Goal: Communication & Community: Answer question/provide support

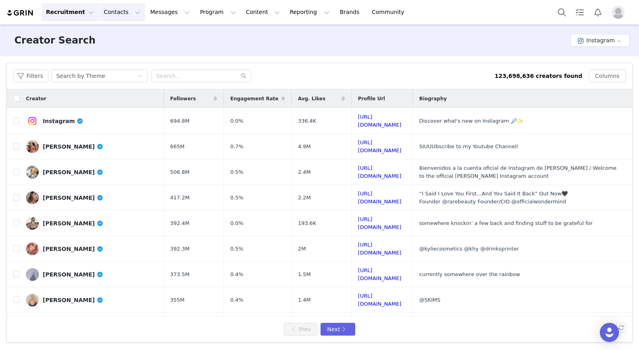
click at [113, 15] on button "Contacts Contacts" at bounding box center [122, 12] width 46 height 18
click at [120, 38] on p "Creators" at bounding box center [112, 35] width 24 height 8
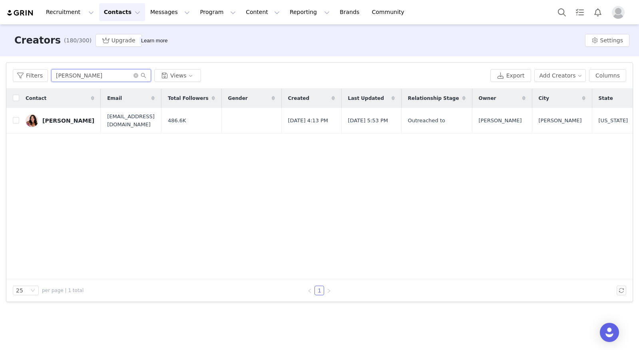
click at [100, 76] on input "[PERSON_NAME]" at bounding box center [101, 75] width 100 height 13
drag, startPoint x: 101, startPoint y: 76, endPoint x: 49, endPoint y: 76, distance: 52.0
click at [49, 76] on div "Filters [PERSON_NAME] Views" at bounding box center [250, 75] width 475 height 13
click at [117, 12] on button "Contacts Contacts" at bounding box center [122, 12] width 46 height 18
click at [128, 34] on div "Creators" at bounding box center [125, 35] width 54 height 8
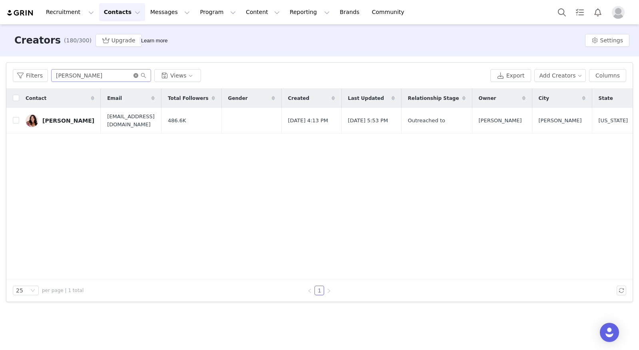
click at [136, 74] on icon "icon: close-circle" at bounding box center [136, 75] width 5 height 5
click at [76, 73] on input "text" at bounding box center [101, 75] width 100 height 13
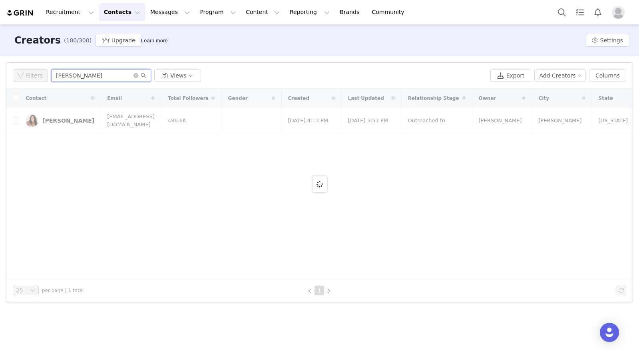
type input "nickie"
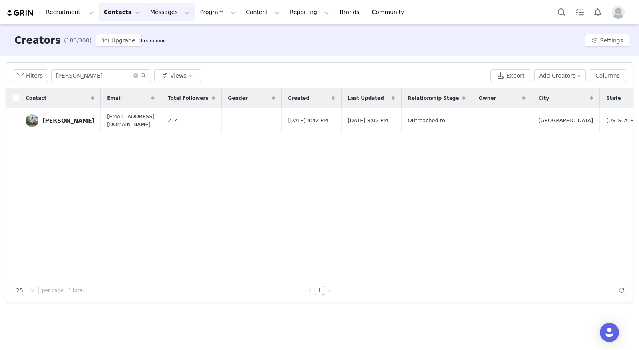
click at [162, 12] on button "Messages Messages" at bounding box center [170, 12] width 49 height 18
click at [170, 33] on p "Dashboard" at bounding box center [158, 35] width 30 height 8
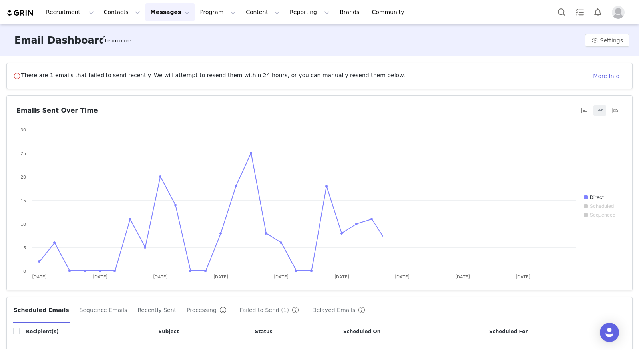
click at [165, 14] on button "Messages Messages" at bounding box center [170, 12] width 49 height 18
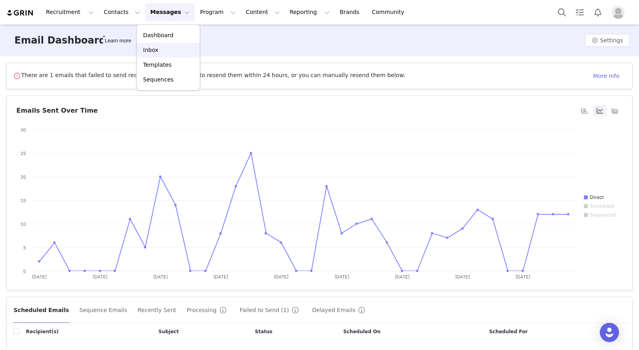
click at [165, 54] on div "Inbox" at bounding box center [169, 50] width 54 height 8
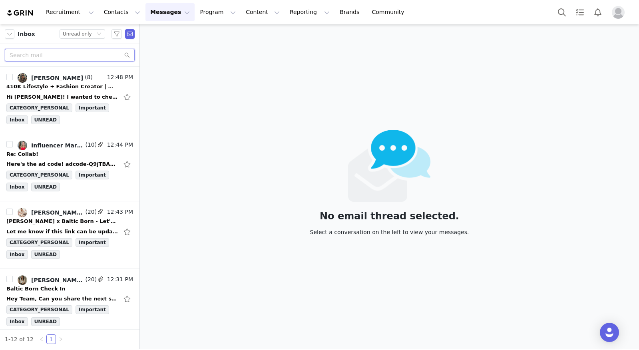
click at [71, 56] on input "text" at bounding box center [70, 55] width 130 height 13
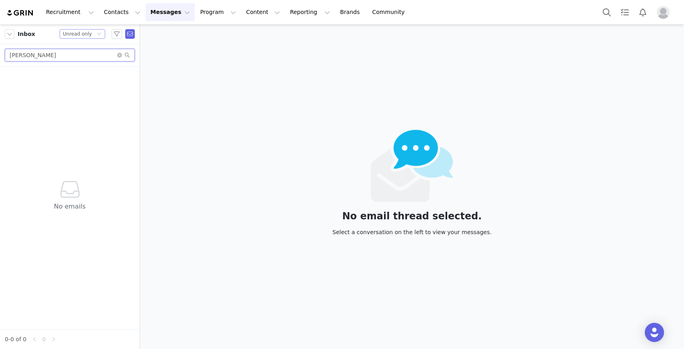
type input "nickie"
click at [81, 34] on div "Unread only" at bounding box center [77, 34] width 29 height 9
click at [86, 48] on li "All threads" at bounding box center [83, 48] width 46 height 13
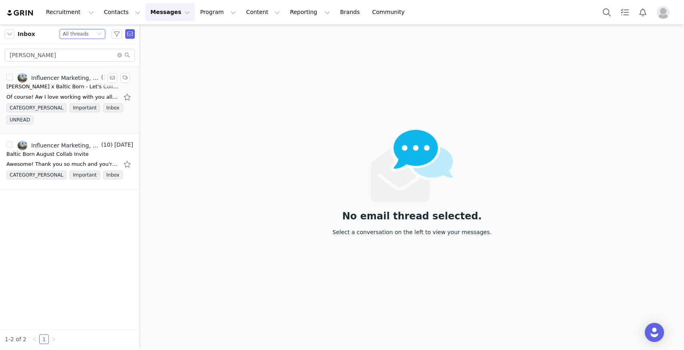
click at [72, 127] on div "CATEGORY_PERSONAL Important Inbox UNREAD" at bounding box center [69, 116] width 127 height 24
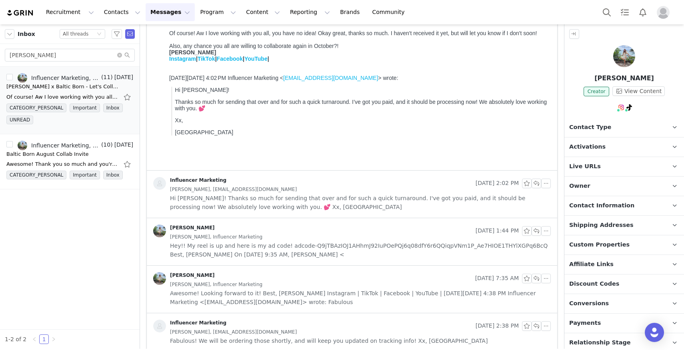
scroll to position [98, 0]
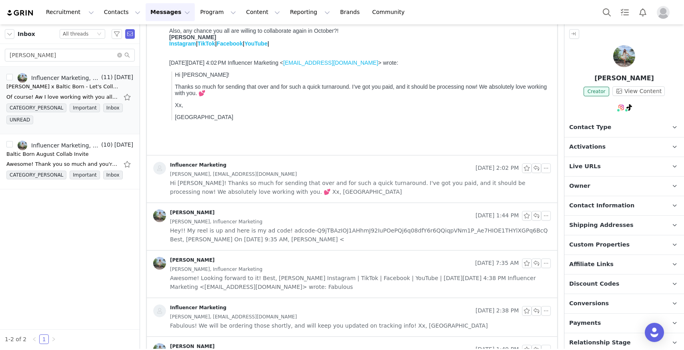
click at [310, 174] on div "Nickie Hollandsworth, tallandchardonnay@gmail.com" at bounding box center [360, 174] width 381 height 9
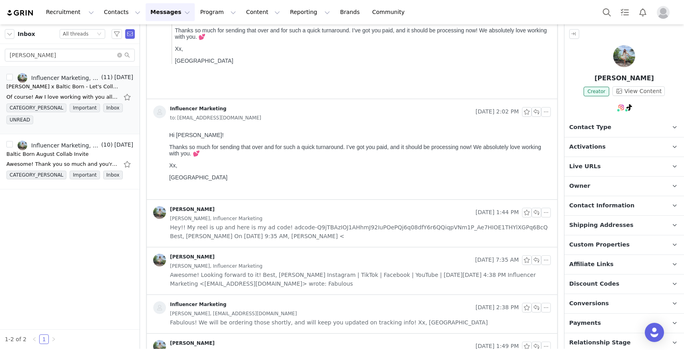
scroll to position [155, 0]
click at [310, 220] on div "Nickie Hollandsworth, Influencer Marketing" at bounding box center [360, 218] width 381 height 9
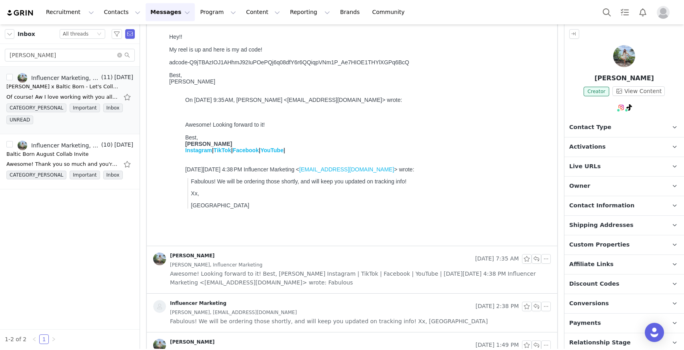
scroll to position [413, 0]
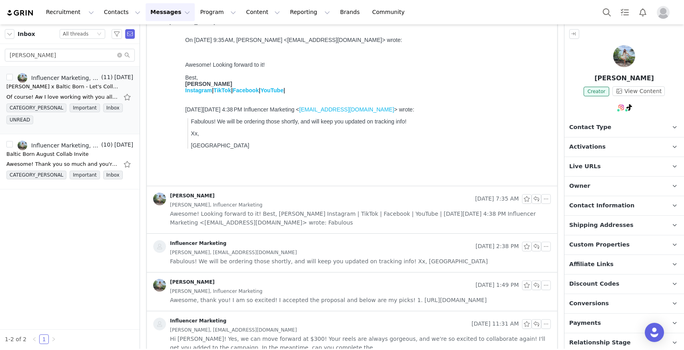
click at [321, 201] on div "Nickie Hollandsworth, Influencer Marketing" at bounding box center [360, 205] width 381 height 9
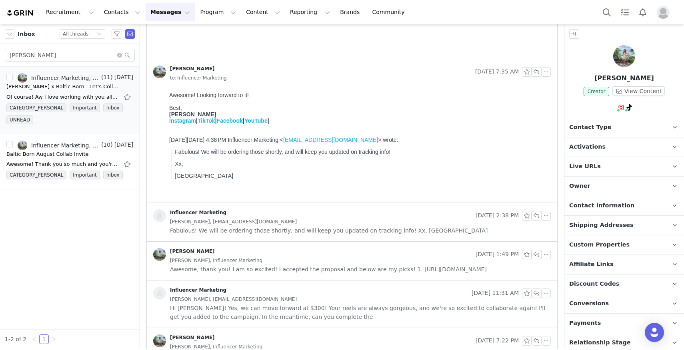
scroll to position [557, 0]
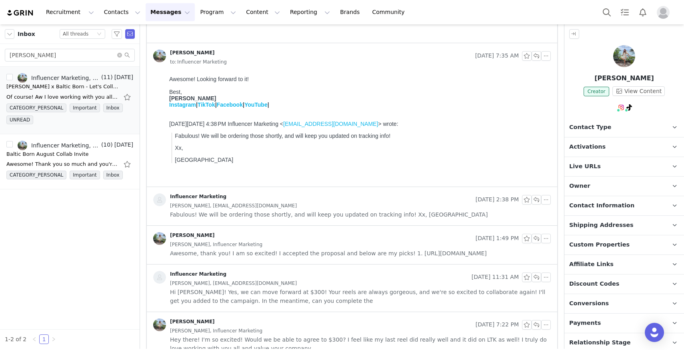
click at [282, 206] on span "Nickie Hollandsworth, tallandchardonnay@gmail.com" at bounding box center [233, 206] width 127 height 9
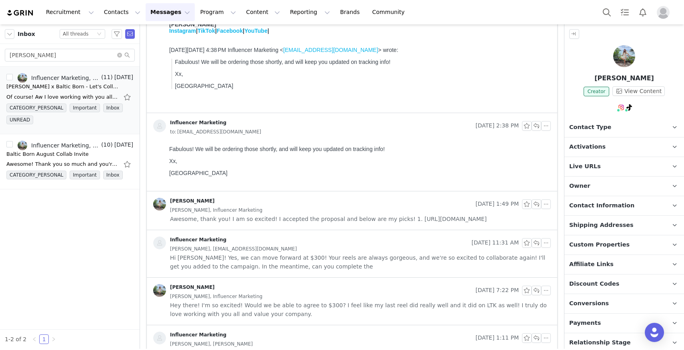
scroll to position [639, 0]
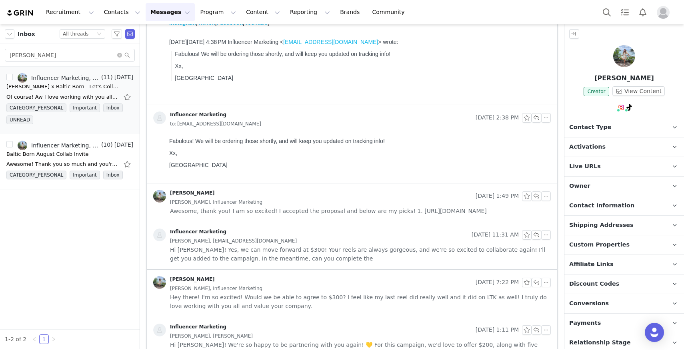
click at [282, 206] on div "Nickie Hollandsworth, Influencer Marketing" at bounding box center [360, 202] width 381 height 9
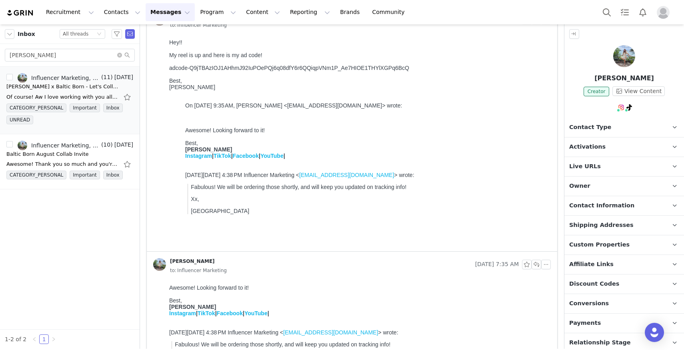
scroll to position [346, 0]
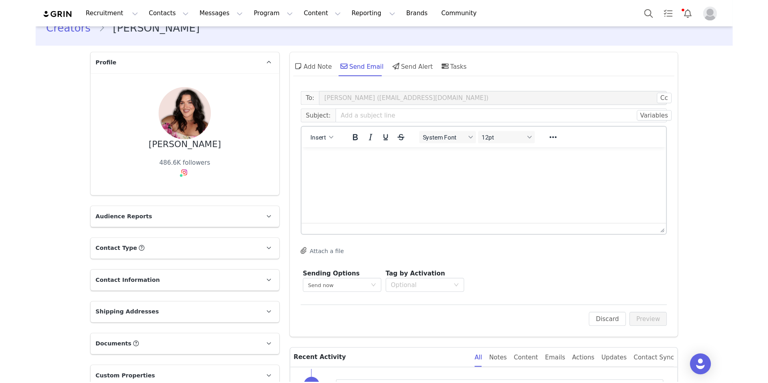
scroll to position [14, 0]
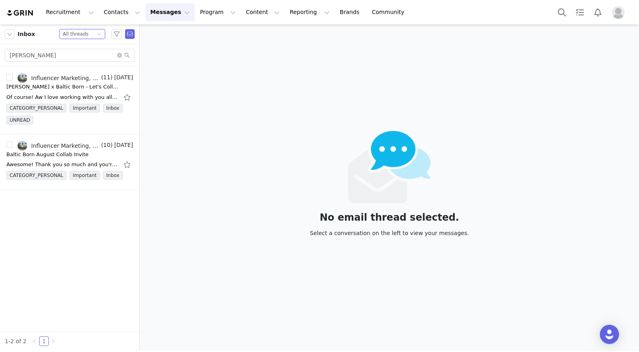
click at [95, 36] on div "Status All threads" at bounding box center [83, 34] width 46 height 10
click at [116, 55] on input "[PERSON_NAME]" at bounding box center [70, 55] width 130 height 13
click at [119, 55] on icon "icon: close-circle" at bounding box center [119, 55] width 5 height 5
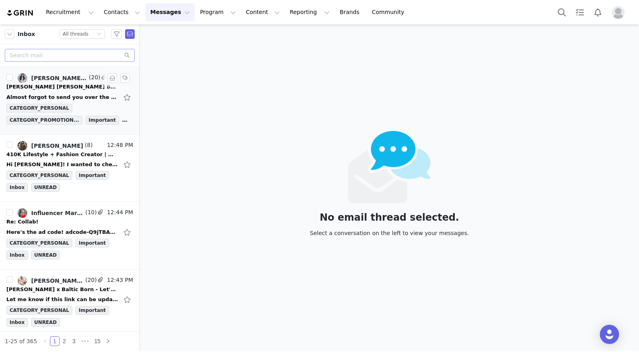
click at [80, 89] on div "Kelly Elizabeth x Baltic Born" at bounding box center [69, 87] width 127 height 8
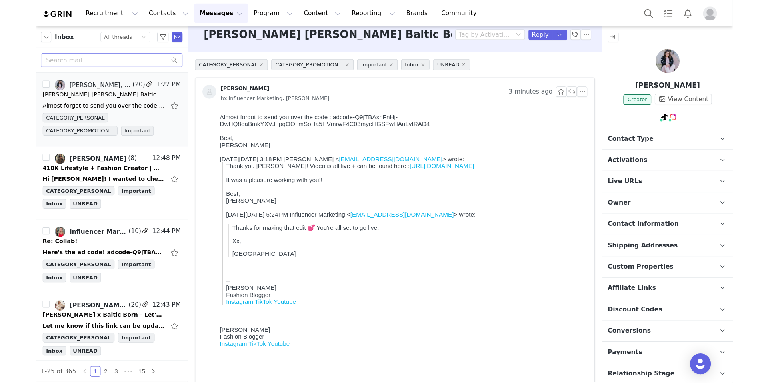
scroll to position [9, 0]
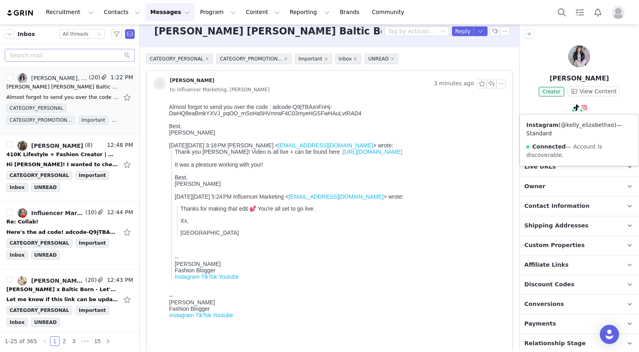
click at [581, 126] on link "@kelly_elizabethxo" at bounding box center [588, 125] width 54 height 6
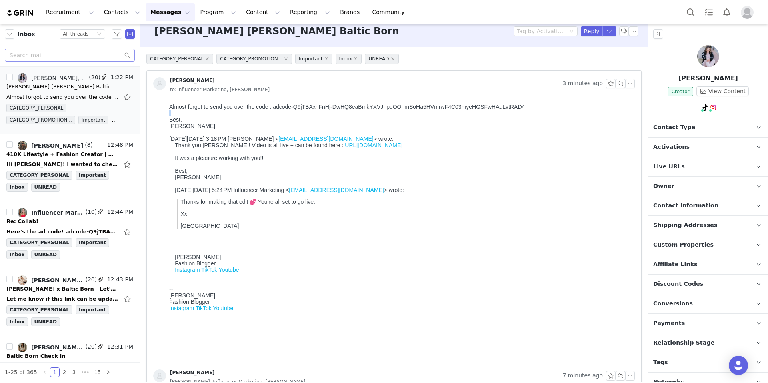
drag, startPoint x: 542, startPoint y: 106, endPoint x: 267, endPoint y: 105, distance: 275.1
click at [297, 111] on div "Almost forgot to send you over the code : adcode-Q9jTBAxnFnHj-DwHQ8eaBmkYXVJ_pq…" at bounding box center [400, 117] width 462 height 26
drag, startPoint x: 297, startPoint y: 108, endPoint x: 515, endPoint y: 111, distance: 218.8
click at [515, 111] on div "Almost forgot to send you over the code : adcode-Q9jTBAxnFnHj-DwHQ8eaBmkYXVJ_pq…" at bounding box center [400, 117] width 462 height 26
copy div "Q9jTBAxnFnHj-DwHQ8eaBmkYXVJ_pqOO_mSoHa5HVmrwF4C03myeHGSFwHAuLvtRAD4"
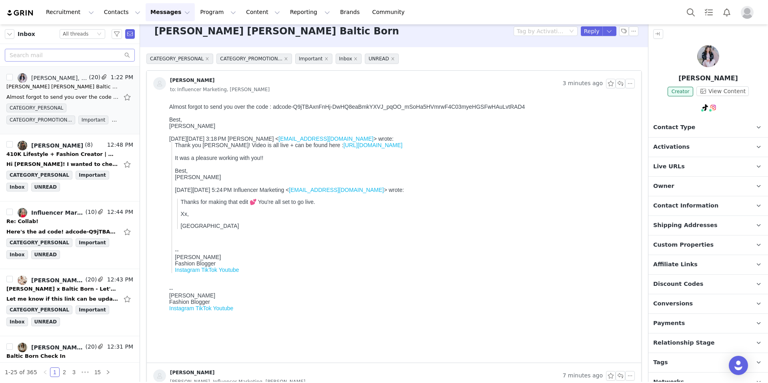
click at [229, 117] on div "Best," at bounding box center [400, 119] width 462 height 6
click at [615, 80] on button "button" at bounding box center [620, 84] width 10 height 10
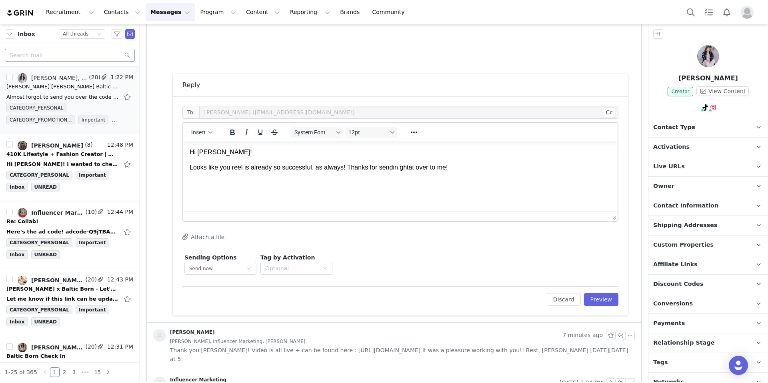
scroll to position [310, 0]
drag, startPoint x: 471, startPoint y: 170, endPoint x: 198, endPoint y: 171, distance: 273.5
click at [198, 171] on p "Looks like you reel is already so successful, as always! Thanks for sendin ghta…" at bounding box center [400, 167] width 421 height 9
click at [466, 166] on p "Looks like you reel is already so successful, as always! Thanks for sendin ghta…" at bounding box center [400, 167] width 421 height 9
drag, startPoint x: 443, startPoint y: 167, endPoint x: 438, endPoint y: 167, distance: 4.8
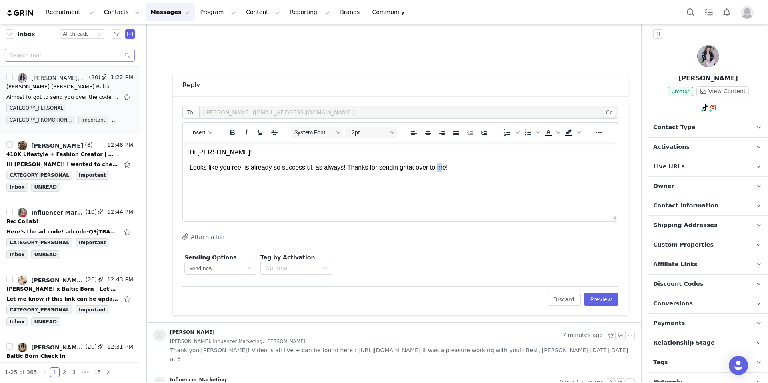
click at [437, 167] on p "Looks like you reel is already so successful, as always! Thanks for sendin ghta…" at bounding box center [400, 167] width 421 height 9
drag, startPoint x: 448, startPoint y: 163, endPoint x: 399, endPoint y: 169, distance: 49.6
click at [398, 169] on p "Looks like you reel is already so successful, as always! Thanks for sendin ghta…" at bounding box center [400, 167] width 421 height 9
drag, startPoint x: 513, startPoint y: 168, endPoint x: 472, endPoint y: 168, distance: 41.6
click at [472, 168] on p "Looks like you reel is already so successful, as always! Thanks for sending tha…" at bounding box center [400, 167] width 421 height 9
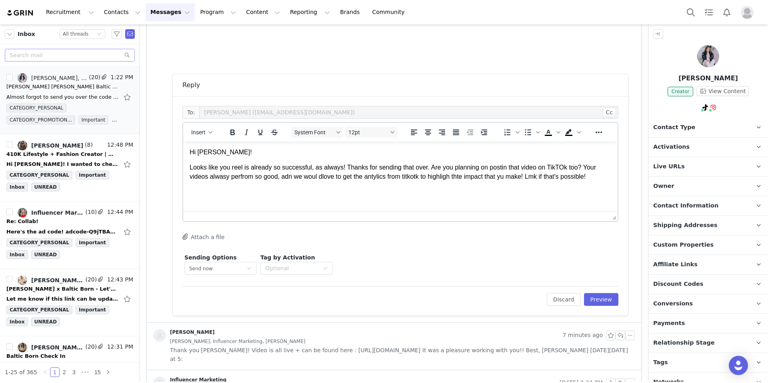
drag, startPoint x: 601, startPoint y: 176, endPoint x: 216, endPoint y: 176, distance: 385.1
click at [216, 176] on p "Looks like you reel is already so successful, as always! Thanks for sending tha…" at bounding box center [400, 172] width 421 height 18
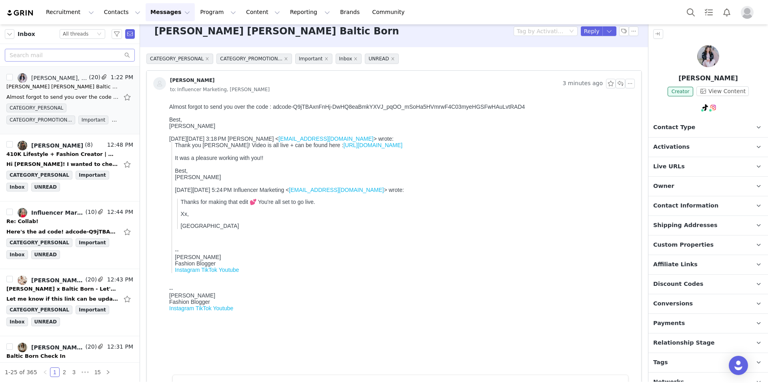
scroll to position [0, 0]
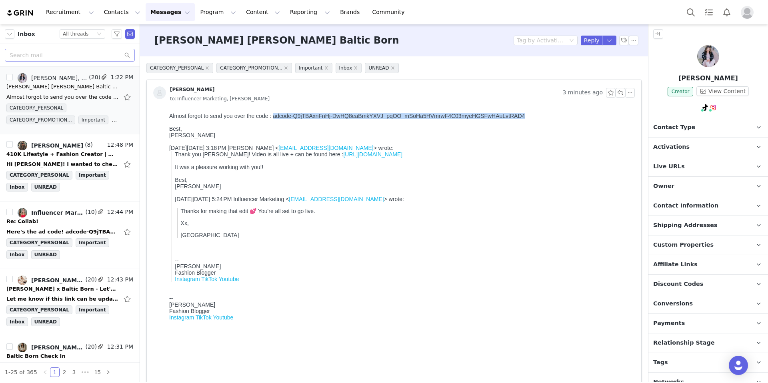
drag, startPoint x: 530, startPoint y: 116, endPoint x: 275, endPoint y: 118, distance: 254.7
click at [275, 118] on div "Almost forgot to send you over the code : adcode-Q9jTBAxnFnHj-DwHQ8eaBmkYXVJ_pq…" at bounding box center [400, 126] width 462 height 26
copy div "adcode-Q9jTBAxnFnHj-DwHQ8eaBmkYXVJ_pqOO_mSoHa5HVmrwF4C03myeHGSFwHAuLvtRAD4"
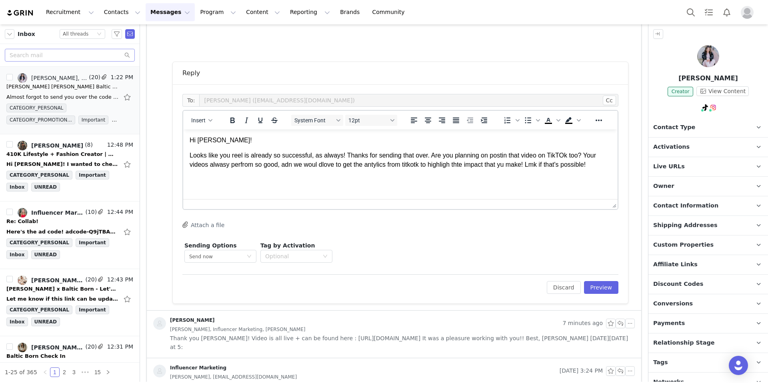
scroll to position [324, 0]
drag, startPoint x: 364, startPoint y: 160, endPoint x: 461, endPoint y: 170, distance: 97.7
click at [364, 160] on p "Looks like you reel is already so successful, as always! Thanks for sending tha…" at bounding box center [400, 159] width 421 height 18
drag, startPoint x: 602, startPoint y: 164, endPoint x: 192, endPoint y: 142, distance: 410.1
click at [183, 136] on html "Hi Kelly! Looks like you reel is already so successful, as always! Thanks for s…" at bounding box center [400, 151] width 434 height 46
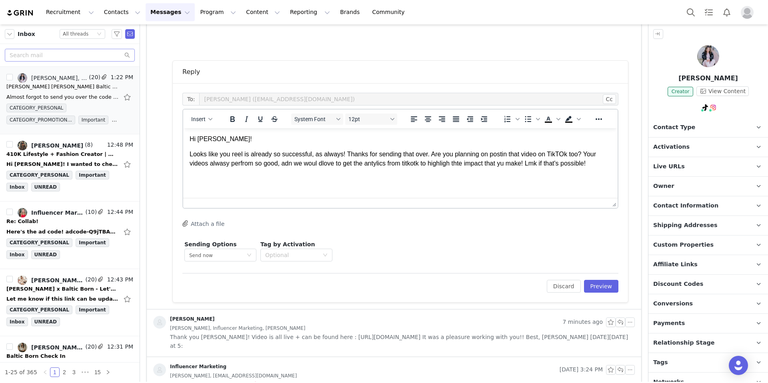
copy body "Hi Kelly! Looks like you reel is already so successful, as always! Thanks for s…"
click at [352, 149] on body "Hi Kelly! Looks like you reel is already so successful, as always! Thanks for s…" at bounding box center [400, 151] width 421 height 33
drag, startPoint x: 261, startPoint y: 172, endPoint x: 281, endPoint y: 170, distance: 20.4
click at [261, 171] on html "Hi Kelly! Looks like you reel is already so successful, as always! Thanks for s…" at bounding box center [400, 151] width 434 height 46
drag, startPoint x: 590, startPoint y: 166, endPoint x: 268, endPoint y: 144, distance: 323.0
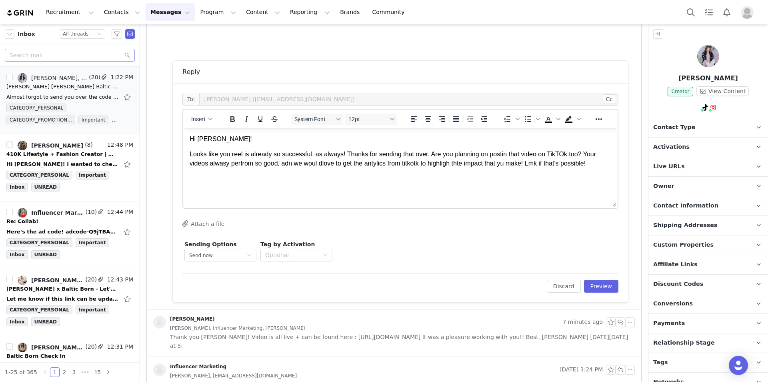
click at [285, 148] on html "Hi Kelly! Looks like you reel is already so successful, as always! Thanks for s…" at bounding box center [400, 151] width 434 height 46
drag, startPoint x: 188, startPoint y: 154, endPoint x: 387, endPoint y: 174, distance: 201.0
click at [387, 174] on html "Hi Kelly! Looks like you reel is already so successful, as always! Thanks for s…" at bounding box center [400, 151] width 434 height 46
drag, startPoint x: 600, startPoint y: 164, endPoint x: 184, endPoint y: 154, distance: 415.6
click at [184, 154] on html "Hi Kelly! Looks like you reel is already so successful, as always! Thanks for s…" at bounding box center [400, 151] width 434 height 46
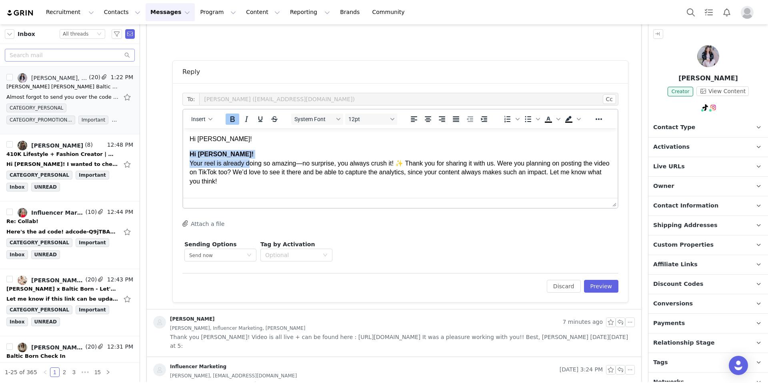
drag, startPoint x: 248, startPoint y: 160, endPoint x: 177, endPoint y: 155, distance: 71.8
click at [183, 155] on html "Hi Kelly! Hi Kelly! Your reel is already doing so amazing—no surprise, you alwa…" at bounding box center [400, 160] width 434 height 64
click at [232, 154] on p "Hi Kelly! Your reel is already doing so amazing—no surprise, you always crush i…" at bounding box center [400, 168] width 421 height 36
drag, startPoint x: 229, startPoint y: 155, endPoint x: 189, endPoint y: 151, distance: 40.2
click at [190, 151] on p "Hi Kelly! Your reel is already doing so amazing—no surprise, you always crush i…" at bounding box center [400, 168] width 421 height 36
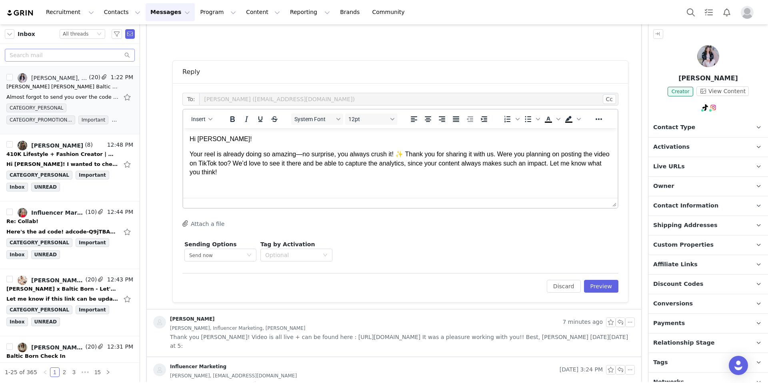
click at [384, 171] on p "Your reel is already doing so amazing—no surprise, you always crush it! ✨ Thank…" at bounding box center [400, 163] width 421 height 27
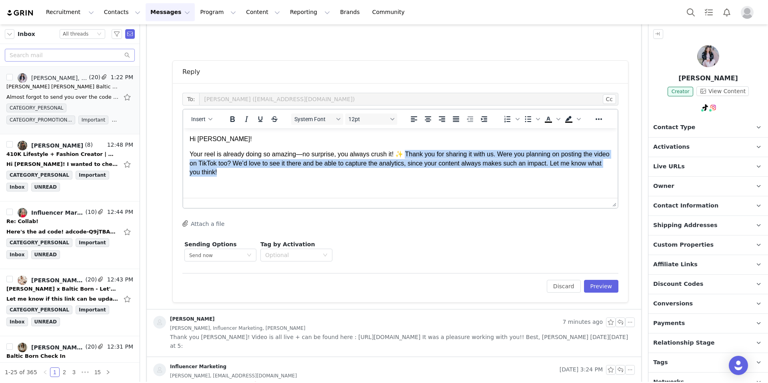
drag, startPoint x: 407, startPoint y: 152, endPoint x: 555, endPoint y: 178, distance: 149.8
click at [555, 178] on html "Hi Kelly! Your reel is already doing so amazing—no surprise, you always crush i…" at bounding box center [400, 155] width 434 height 55
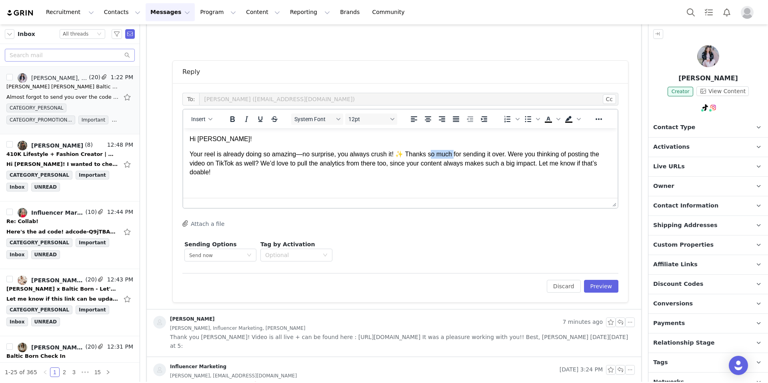
drag, startPoint x: 453, startPoint y: 154, endPoint x: 432, endPoint y: 156, distance: 21.7
click at [432, 156] on p "Your reel is already doing so amazing—no surprise, you always crush it! ✨ Thank…" at bounding box center [400, 163] width 421 height 27
click at [468, 153] on p "Your reel is already doing so amazing—no surprise, you always crush it! ✨ Thank…" at bounding box center [400, 159] width 421 height 18
click at [520, 168] on p "Your reel is already doing so amazing—no surprise, you always crush it! ✨ Thank…" at bounding box center [400, 159] width 421 height 18
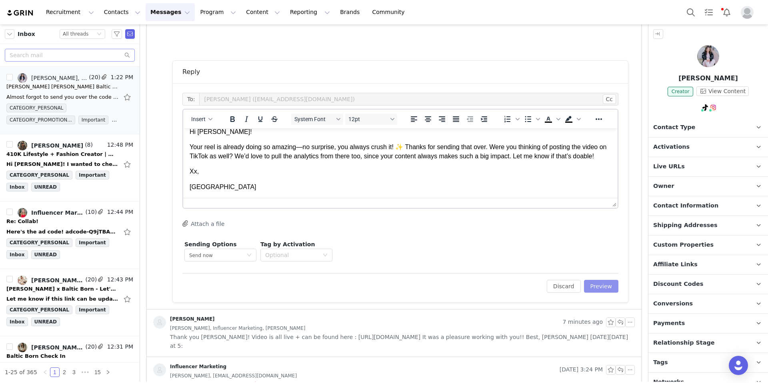
click at [594, 287] on button "Preview" at bounding box center [601, 286] width 35 height 13
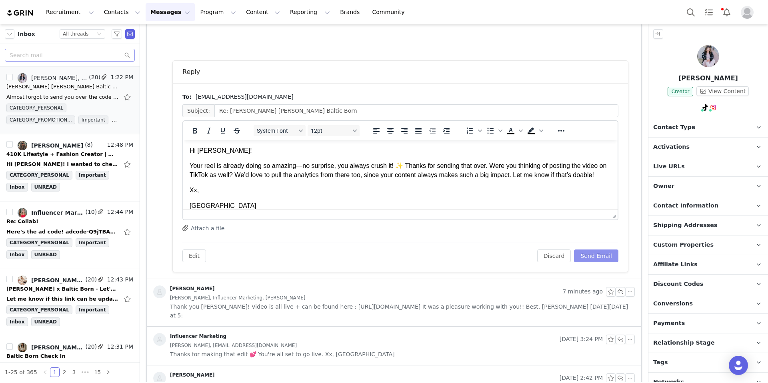
scroll to position [0, 0]
click at [588, 257] on button "Send Email" at bounding box center [596, 256] width 44 height 13
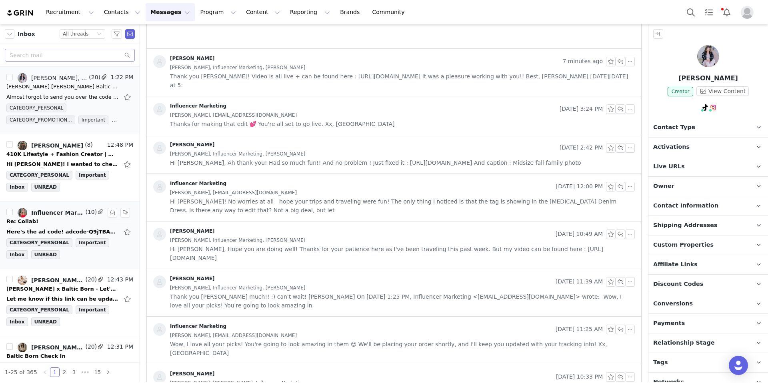
click at [62, 221] on div "Re: Collab!" at bounding box center [69, 222] width 127 height 8
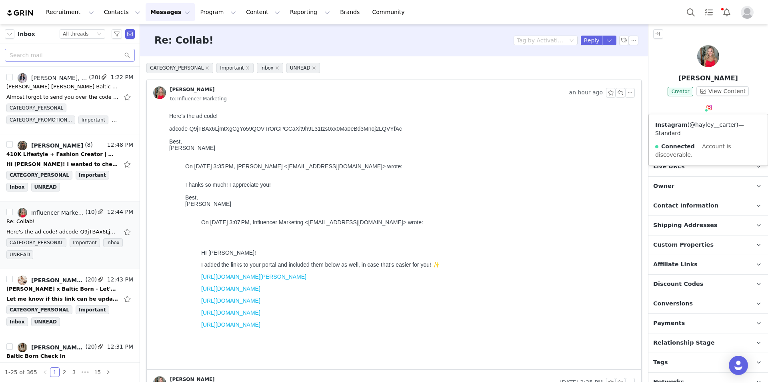
click at [639, 124] on link "@hayley__carter" at bounding box center [712, 125] width 46 height 6
drag, startPoint x: 446, startPoint y: 152, endPoint x: 426, endPoint y: 140, distance: 23.2
click at [445, 150] on div "Best, Hayley Carter On Sep 29, 2025, at 3:35 PM, Hayley Carter <hayleycarter567…" at bounding box center [400, 230] width 462 height 196
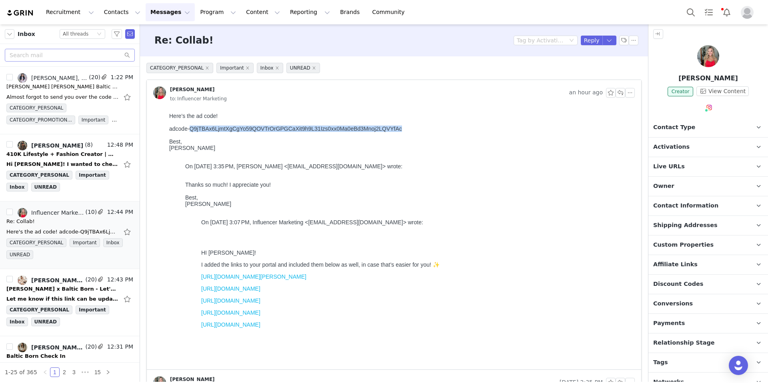
drag, startPoint x: 412, startPoint y: 131, endPoint x: 191, endPoint y: 129, distance: 221.1
click at [191, 129] on div "adcode-Q9jTBAx6LjmtXgCgYo59QOVTrOrGPGCaXit9h9L31Izs0xx0Ma0eBd3Mnoj2LQVYfAc" at bounding box center [400, 129] width 462 height 6
copy div "Q9jTBAx6LjmtXgCgYo59QOVTrOrGPGCaXit9h9L31Izs0xx0Ma0eBd3Mnoj2LQVYfAc"
drag, startPoint x: 412, startPoint y: 117, endPoint x: 554, endPoint y: 160, distance: 148.2
click at [413, 117] on body "Here’s the ad code! adcode-Q9jTBAx6LjmtXgCgYo59QOVTrOrGPGCaXit9h9L31Izs0xx0Ma0e…" at bounding box center [400, 238] width 462 height 251
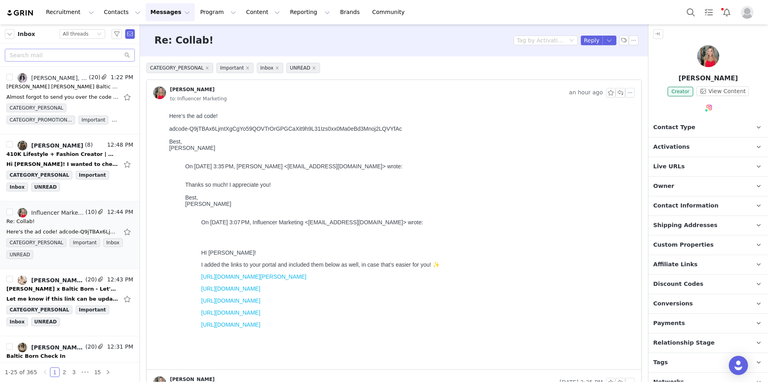
click at [639, 164] on p "Live URLs" at bounding box center [698, 166] width 100 height 19
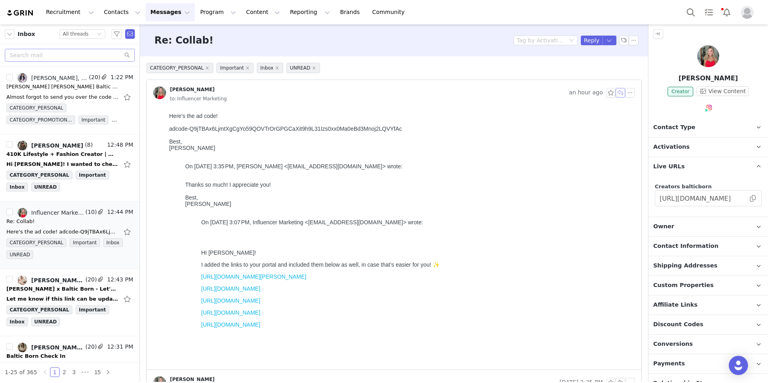
click at [615, 93] on button "button" at bounding box center [620, 93] width 10 height 10
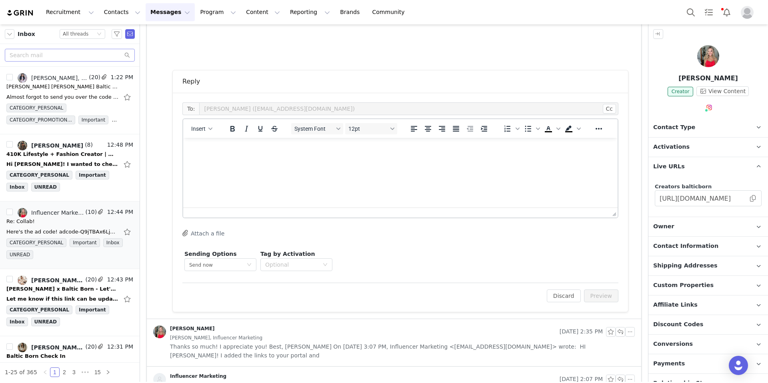
scroll to position [312, 0]
click at [244, 159] on html at bounding box center [400, 148] width 434 height 22
click at [327, 162] on p "Are you able to add your IG reel to the campgain?" at bounding box center [400, 163] width 421 height 9
click at [358, 159] on p "Are you able to add your IG reel to the campagin?" at bounding box center [400, 163] width 421 height 9
click at [361, 160] on p "Are you able to add your IG reel to the campaign?" at bounding box center [400, 163] width 421 height 9
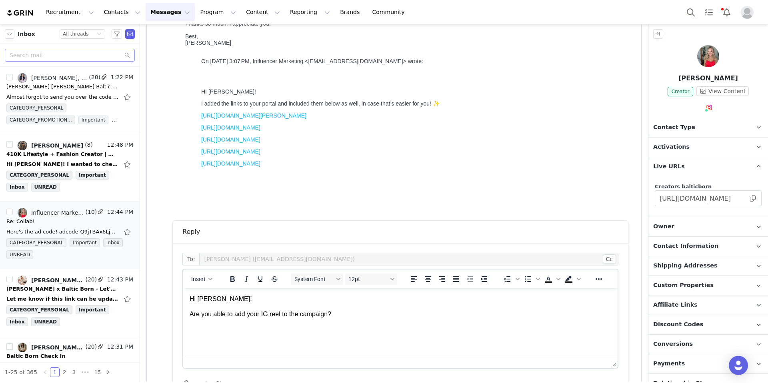
scroll to position [12, 0]
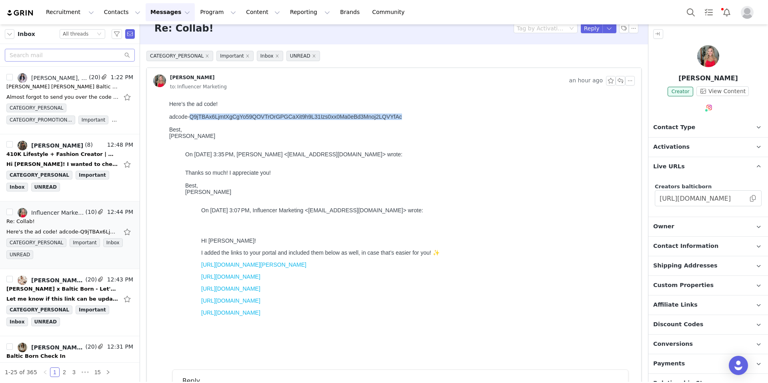
drag, startPoint x: 416, startPoint y: 118, endPoint x: 192, endPoint y: 118, distance: 224.7
click at [192, 118] on div "adcode-Q9jTBAx6LjmtXgCgYo59QOVTrOrGPGCaXit9h9L31Izs0xx0Ma0eBd3Mnoj2LQVYfAc" at bounding box center [400, 117] width 462 height 6
copy div "Q9jTBAx6LjmtXgCgYo59QOVTrOrGPGCaXit9h9L31Izs0xx0Ma0eBd3Mnoj2LQVYfAc"
click at [250, 122] on div "Best, Hayley Carter On Sep 29, 2025, at 3:35 PM, Hayley Carter <hayleycarter567…" at bounding box center [400, 218] width 462 height 196
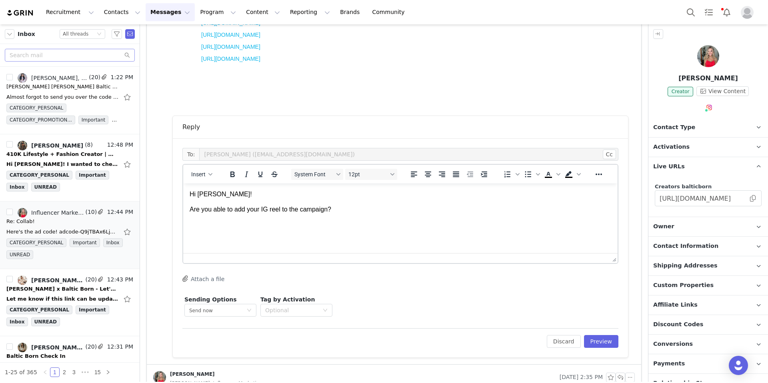
scroll to position [266, 0]
click at [192, 210] on p "Are you able to add your IG reel to the campaign?" at bounding box center [400, 209] width 421 height 9
drag, startPoint x: 206, startPoint y: 208, endPoint x: 360, endPoint y: 394, distance: 241.2
click at [183, 211] on html "Hi Hayley! Your Are you able to add your IG reel to the campaign?" at bounding box center [400, 201] width 434 height 37
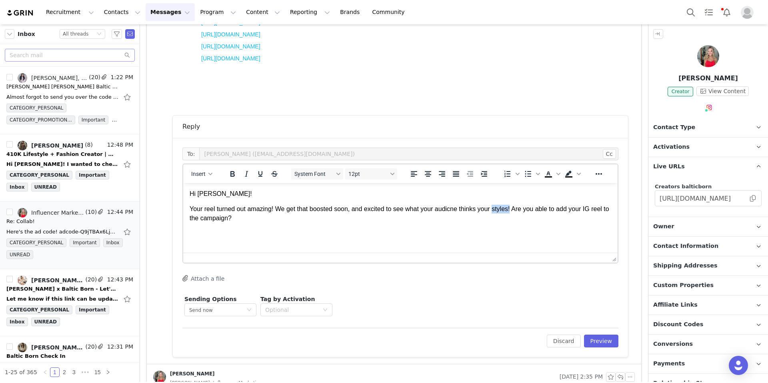
drag, startPoint x: 517, startPoint y: 208, endPoint x: 499, endPoint y: 211, distance: 17.9
click at [498, 211] on p "Your reel turned out amazing! We get that boosted soon, and excited to see what…" at bounding box center [400, 214] width 421 height 18
click at [555, 208] on p "Your reel turned out amazing! We get that boosted soon, and excited to see what…" at bounding box center [400, 214] width 421 height 18
click at [311, 223] on html "Hi Hayley! Your reel turned out amazing! We get that boosted soon, and excited …" at bounding box center [400, 206] width 434 height 46
drag, startPoint x: 294, startPoint y: 218, endPoint x: 199, endPoint y: 196, distance: 97.4
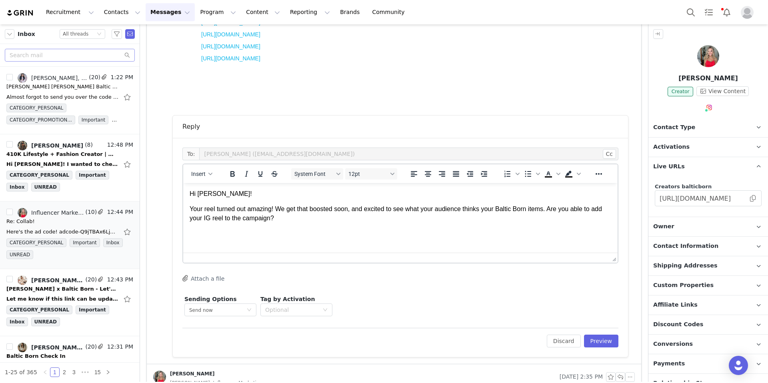
click at [188, 193] on html "Hi Hayley! Your reel turned out amazing! We get that boosted soon, and excited …" at bounding box center [400, 206] width 434 height 46
copy body "Hi Hayley! Your reel turned out amazing! We get that boosted soon, and excited …"
click at [278, 217] on p "Your reel turned out amazing! We get that boosted soon, and excited to see what…" at bounding box center [400, 214] width 421 height 18
drag, startPoint x: 301, startPoint y: 217, endPoint x: 188, endPoint y: 192, distance: 115.5
click at [186, 192] on html "Hi Hayley! Your reel turned out amazing! We get that boosted soon, and excited …" at bounding box center [400, 206] width 434 height 46
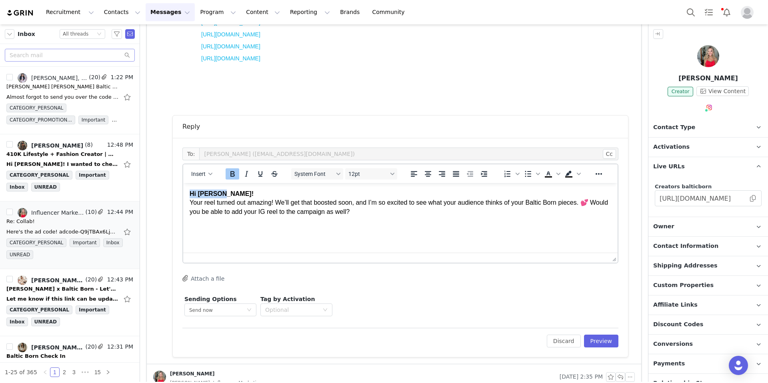
drag, startPoint x: 221, startPoint y: 196, endPoint x: 415, endPoint y: 362, distance: 255.8
click at [183, 189] on html "Hi Hayley! Your reel turned out amazing! We’ll get that boosted soon, and I’m s…" at bounding box center [400, 203] width 434 height 40
click at [234, 174] on icon "Bold" at bounding box center [233, 174] width 10 height 10
click at [242, 194] on p "Hi Hayley! Your reel turned out amazing! We’ll get that boosted soon, and I’m s…" at bounding box center [400, 203] width 421 height 27
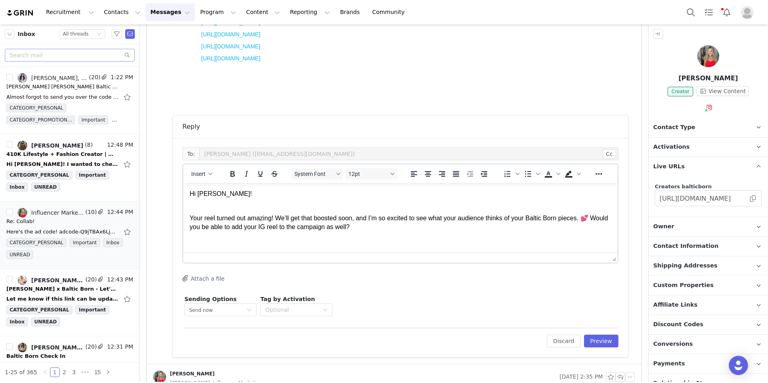
click at [385, 229] on p "Your reel turned out amazing! We’ll get that boosted soon, and I’m so excited t…" at bounding box center [400, 218] width 421 height 27
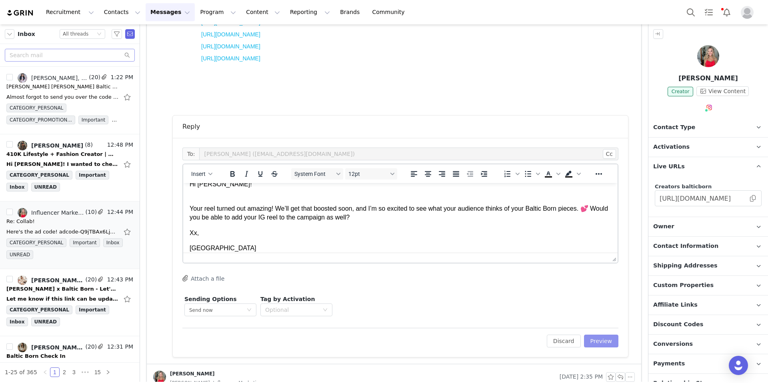
click at [597, 344] on button "Preview" at bounding box center [601, 341] width 35 height 13
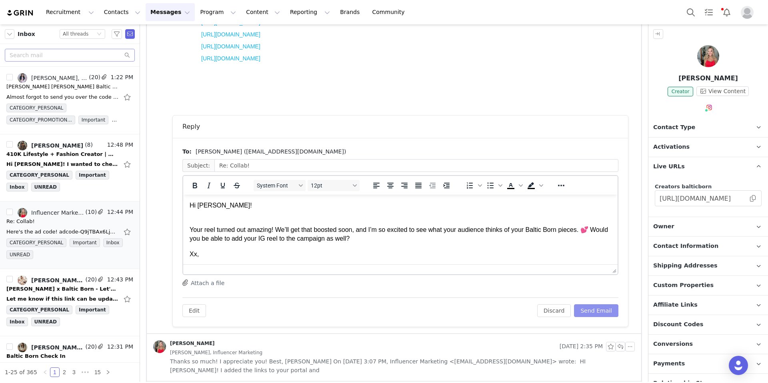
scroll to position [0, 0]
click at [594, 313] on button "Send Email" at bounding box center [596, 310] width 44 height 13
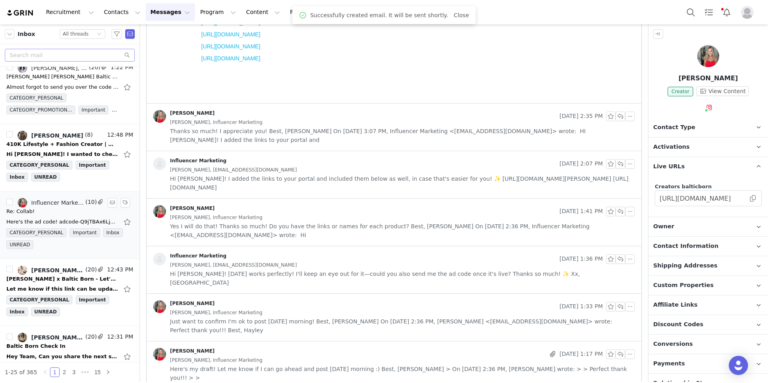
scroll to position [59, 0]
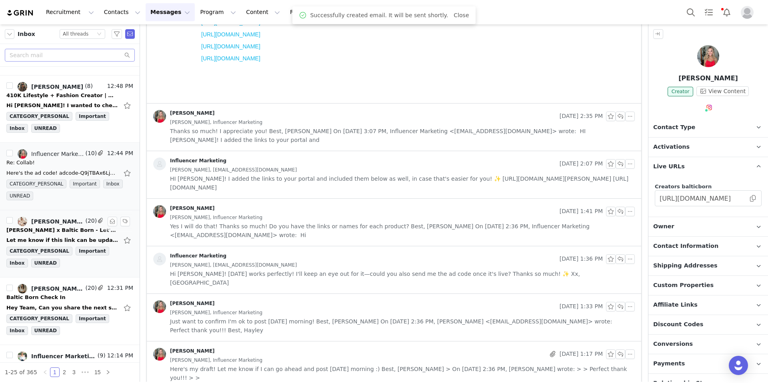
click at [49, 225] on link "LINZY WESTMAN | life & style, Influencer Marketing, Linzy Westman, linzy, Mandy…" at bounding box center [51, 222] width 66 height 10
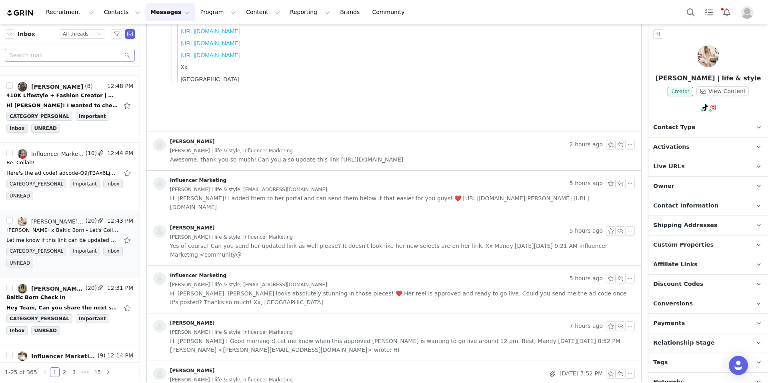
scroll to position [0, 0]
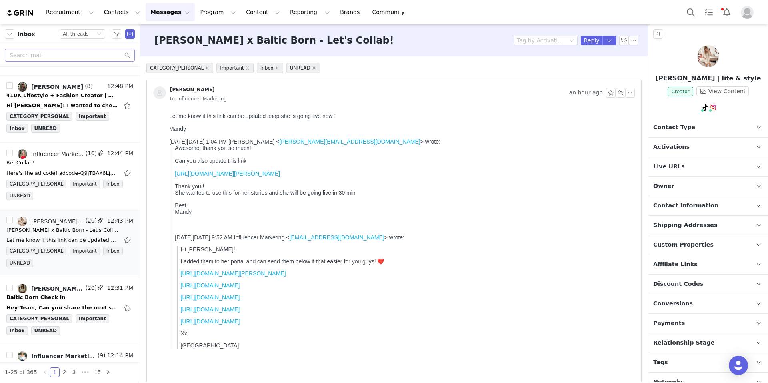
click at [250, 175] on link "https://balticborn.com/collections/linzys-picks?attribution_window=30&contact_i…" at bounding box center [227, 173] width 105 height 6
click at [625, 94] on button "button" at bounding box center [630, 93] width 10 height 10
drag, startPoint x: 593, startPoint y: 118, endPoint x: 611, endPoint y: 132, distance: 23.4
click at [593, 118] on div "Let me know if this link can be updated asap she is going live now !" at bounding box center [400, 116] width 462 height 6
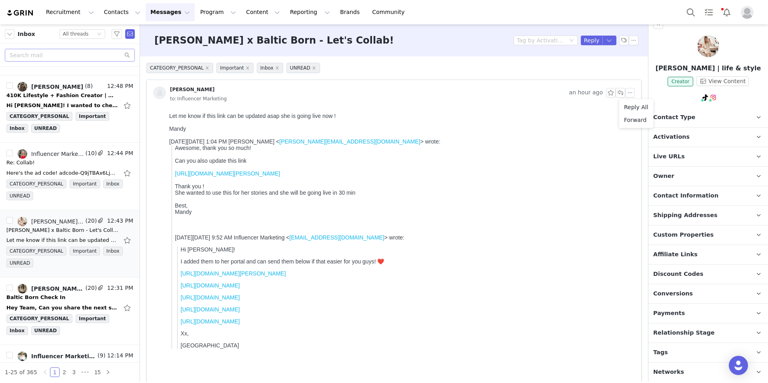
scroll to position [10, 0]
click at [639, 153] on p "Live URLs" at bounding box center [698, 156] width 100 height 19
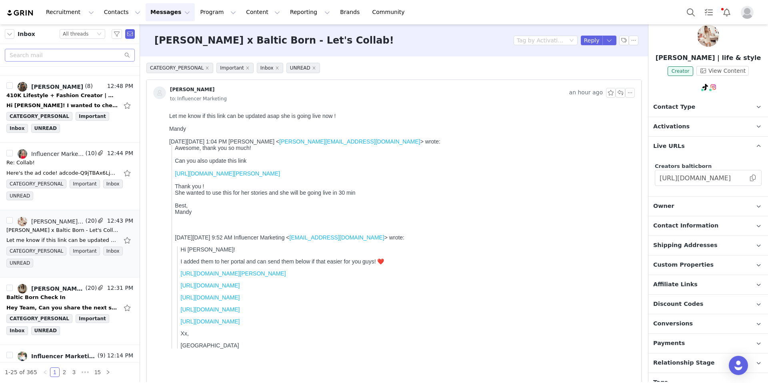
scroll to position [51, 0]
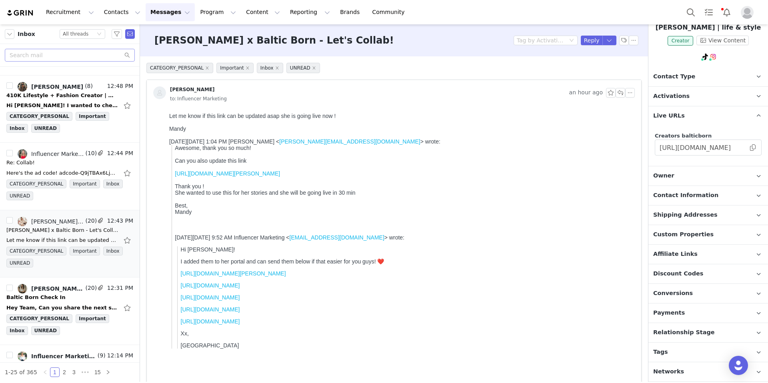
click at [639, 254] on span "Affiliate Links" at bounding box center [675, 254] width 44 height 9
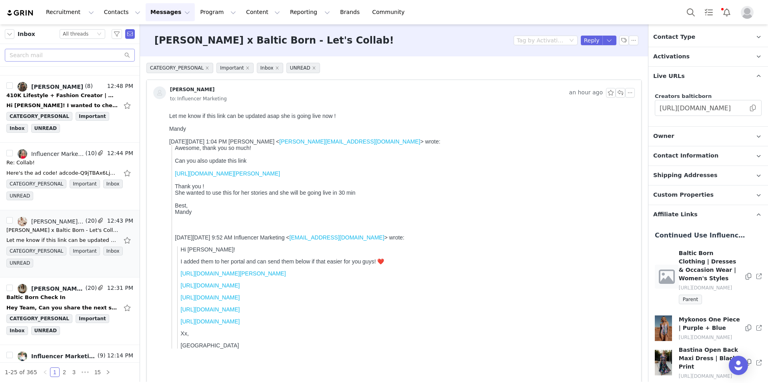
scroll to position [220, 0]
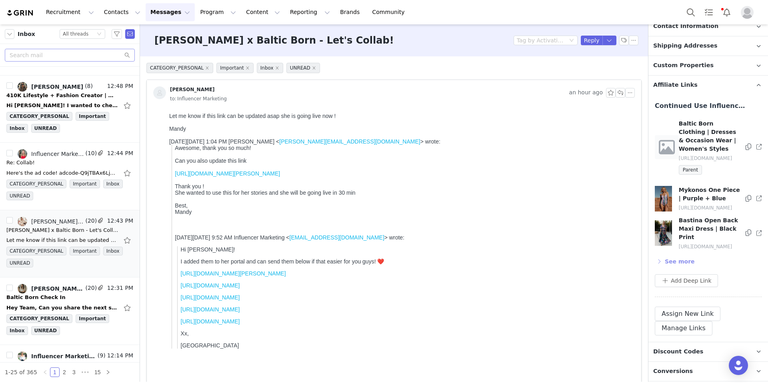
click at [639, 268] on button "See more" at bounding box center [675, 261] width 40 height 13
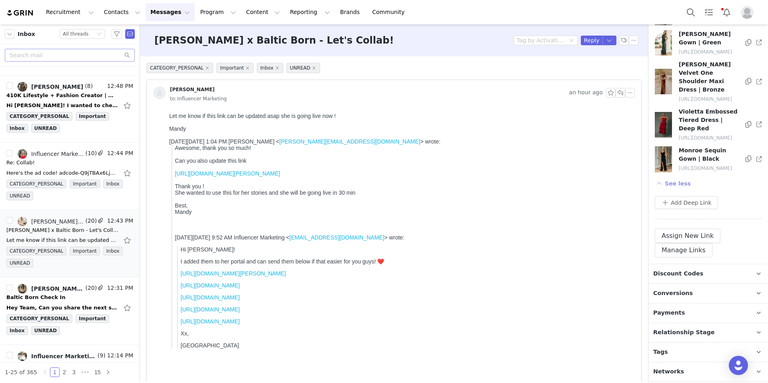
scroll to position [1636, 0]
click at [639, 181] on button "See less" at bounding box center [673, 183] width 36 height 13
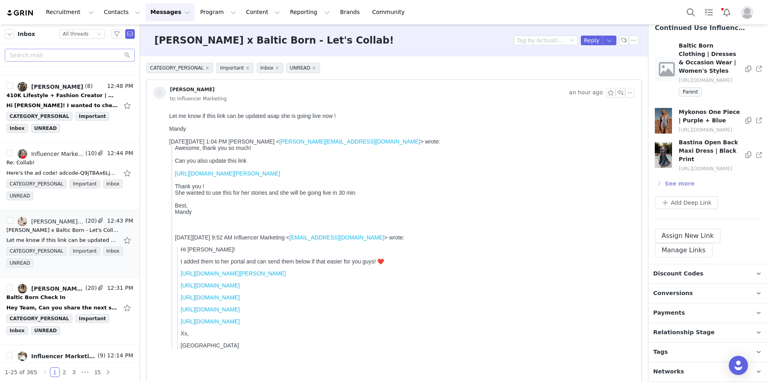
scroll to position [320, 0]
click at [639, 181] on button "See more" at bounding box center [675, 183] width 40 height 13
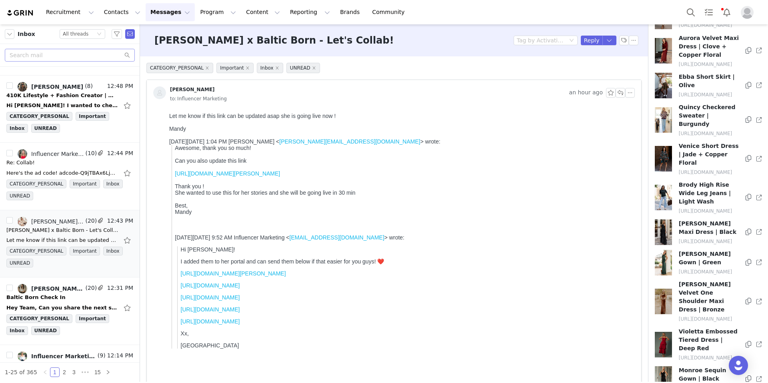
scroll to position [1216, 0]
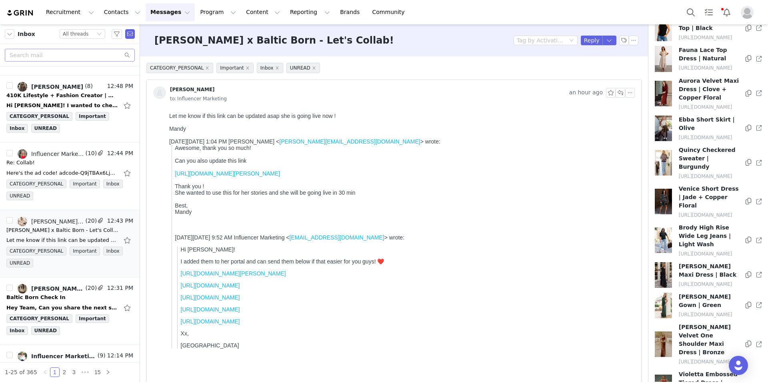
click at [469, 126] on div "Mandy" at bounding box center [400, 129] width 462 height 6
click at [615, 94] on button "button" at bounding box center [620, 93] width 10 height 10
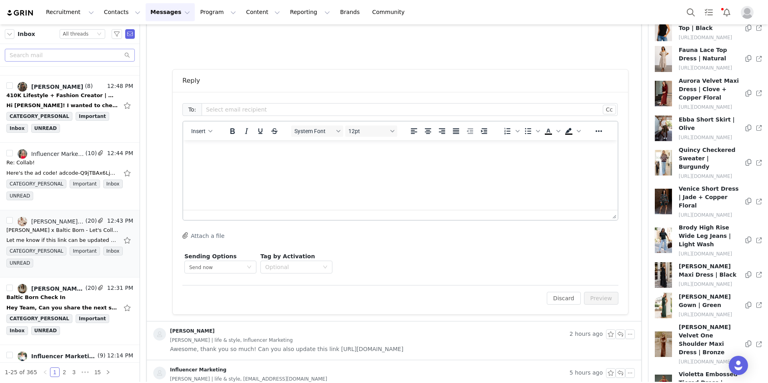
scroll to position [0, 0]
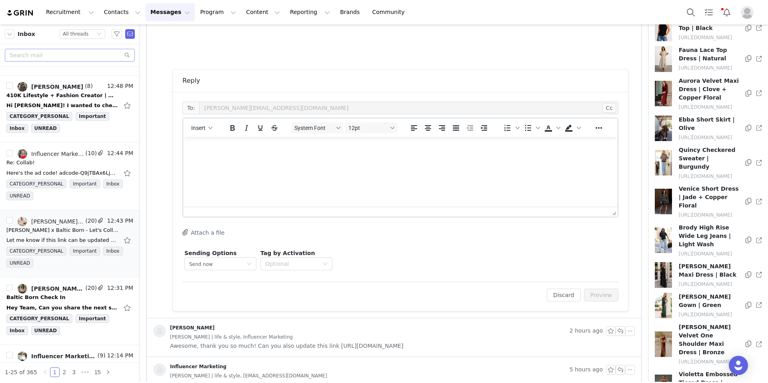
drag, startPoint x: 487, startPoint y: 316, endPoint x: 286, endPoint y: 173, distance: 246.8
click at [286, 159] on html at bounding box center [400, 148] width 434 height 22
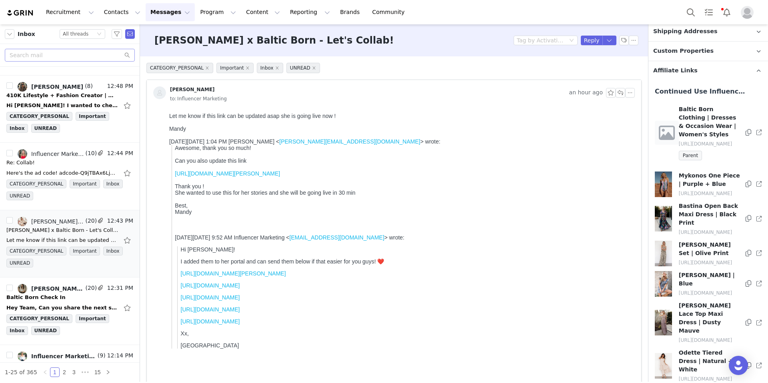
scroll to position [229, 0]
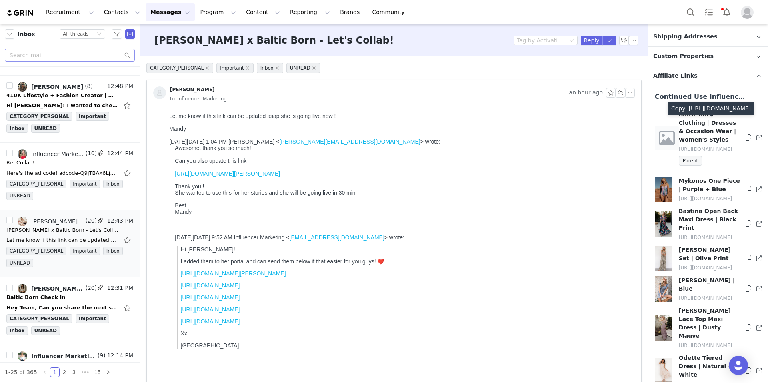
click at [639, 141] on icon at bounding box center [748, 137] width 6 height 6
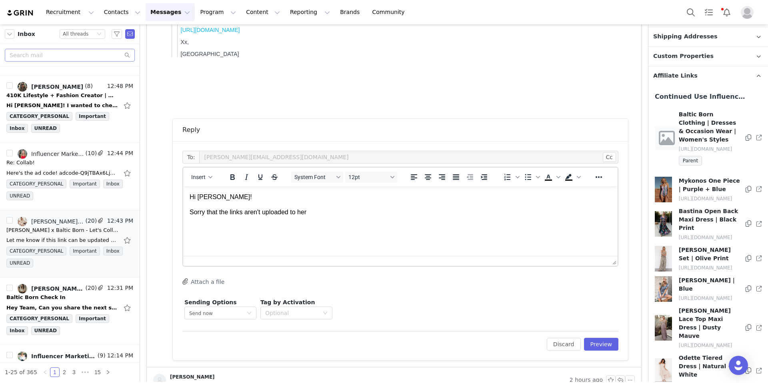
scroll to position [293, 0]
click at [320, 216] on html "Hi Mandy! Sorry that the links aren't uploaded to her" at bounding box center [400, 203] width 434 height 37
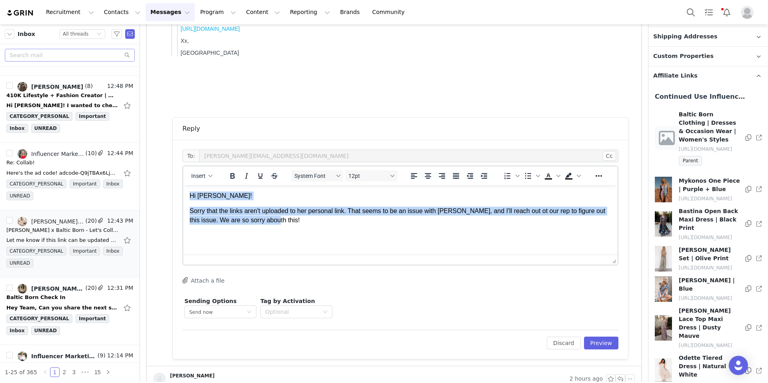
drag, startPoint x: 274, startPoint y: 221, endPoint x: 194, endPoint y: 198, distance: 83.2
click at [189, 195] on html "Hi Mandy! Sorry that the links aren't uploaded to her personal link. That seems…" at bounding box center [400, 208] width 434 height 46
copy body "Hi Mandy! Sorry that the links aren't uploaded to her personal link. That seems…"
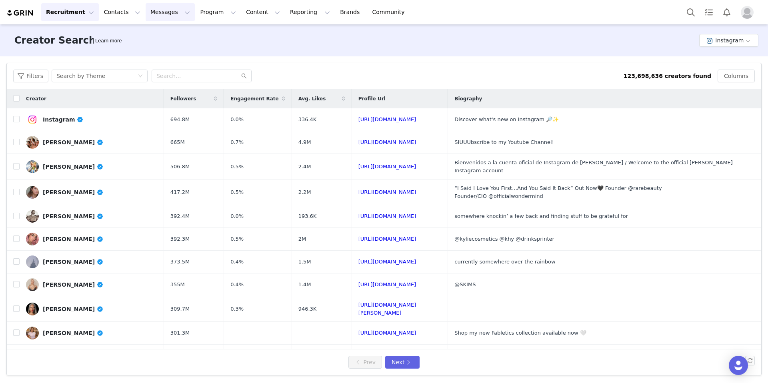
click at [156, 13] on button "Messages Messages" at bounding box center [170, 12] width 49 height 18
click at [199, 18] on button "Program Program" at bounding box center [218, 12] width 46 height 18
click at [205, 33] on p "Activations" at bounding box center [204, 35] width 31 height 8
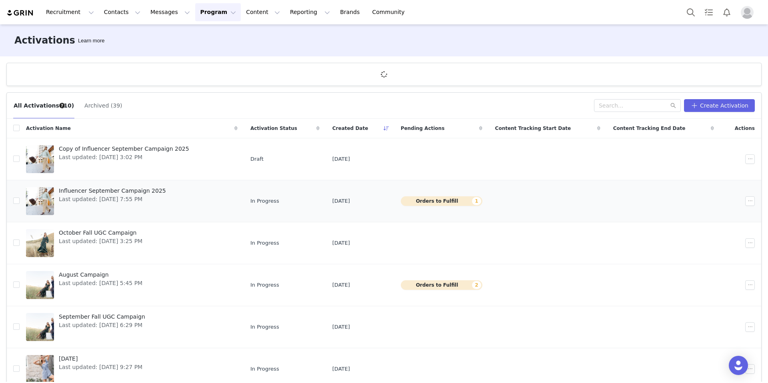
click at [102, 190] on span "Influencer September Campaign 2025" at bounding box center [112, 191] width 107 height 8
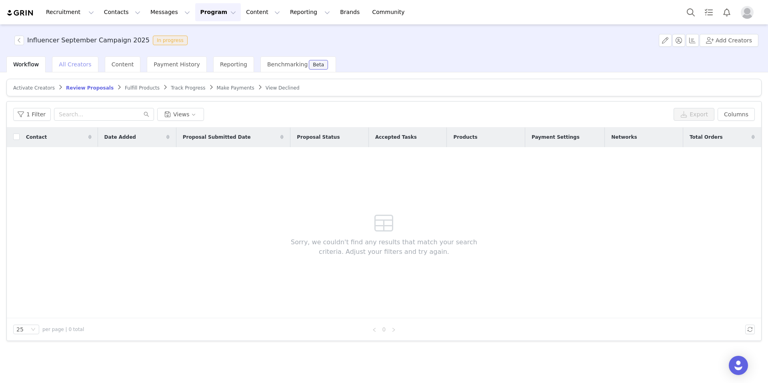
click at [83, 62] on span "All Creators" at bounding box center [75, 64] width 32 height 6
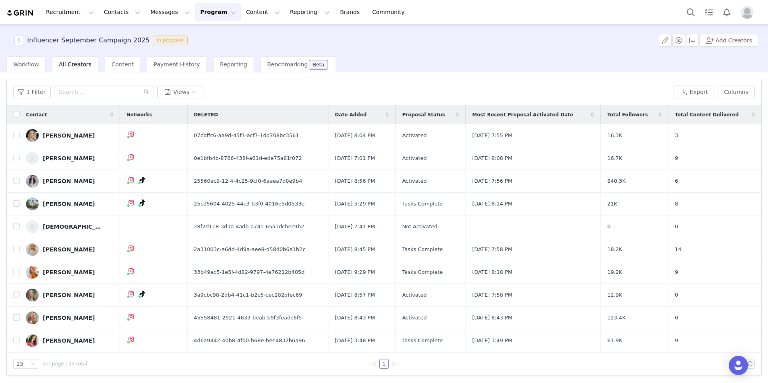
click at [85, 99] on div "1 Filter Views Export Columns" at bounding box center [384, 92] width 754 height 26
click at [84, 95] on input "text" at bounding box center [104, 92] width 100 height 13
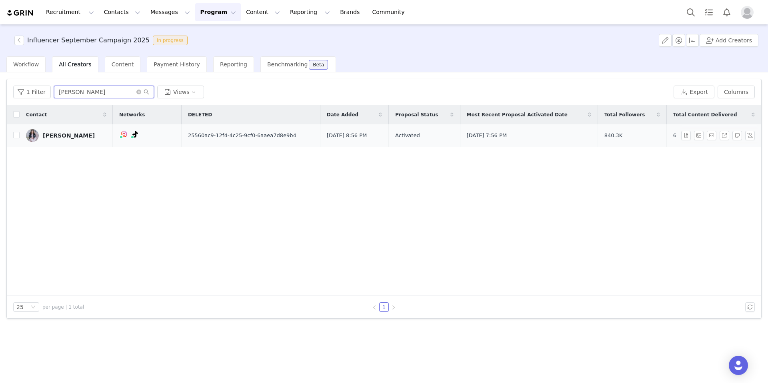
type input "[PERSON_NAME]"
click at [67, 135] on div "[PERSON_NAME]" at bounding box center [69, 135] width 52 height 6
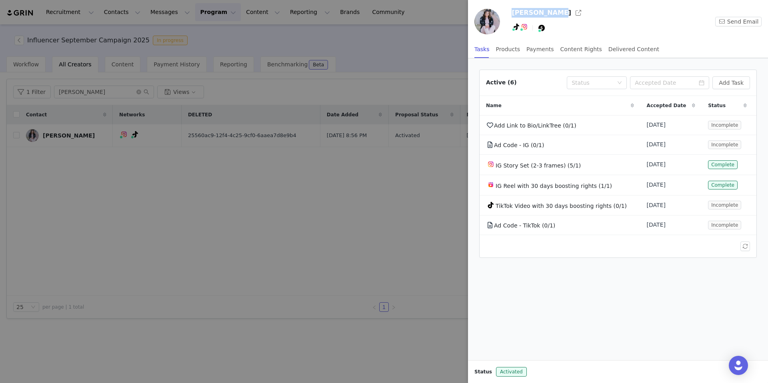
drag, startPoint x: 510, startPoint y: 12, endPoint x: 549, endPoint y: 14, distance: 38.8
click at [549, 14] on div "Kelly Lupero TikTok ( @kelly_elizabethxo ) — Personal/Creator Connected — Video…" at bounding box center [618, 23] width 300 height 34
copy h3 "[PERSON_NAME]"
click at [528, 44] on link "@kelly_elizabethxo" at bounding box center [536, 44] width 54 height 6
click at [514, 42] on link "@kelly_elizabethxo" at bounding box center [524, 44] width 54 height 6
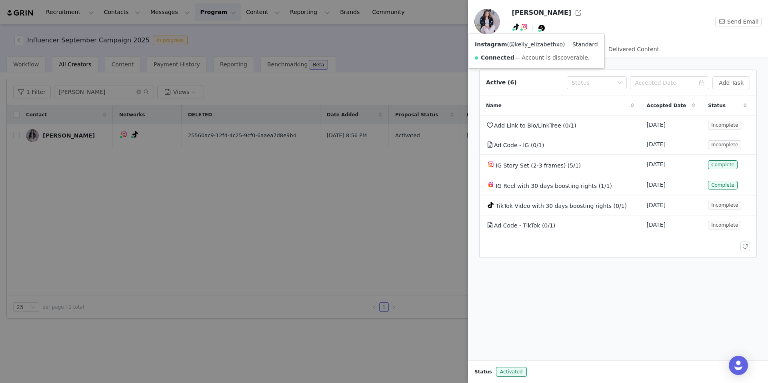
click at [526, 43] on link "@kelly_elizabethxo" at bounding box center [536, 44] width 54 height 6
click at [572, 12] on button "button" at bounding box center [578, 12] width 13 height 13
click at [413, 61] on div at bounding box center [384, 191] width 768 height 383
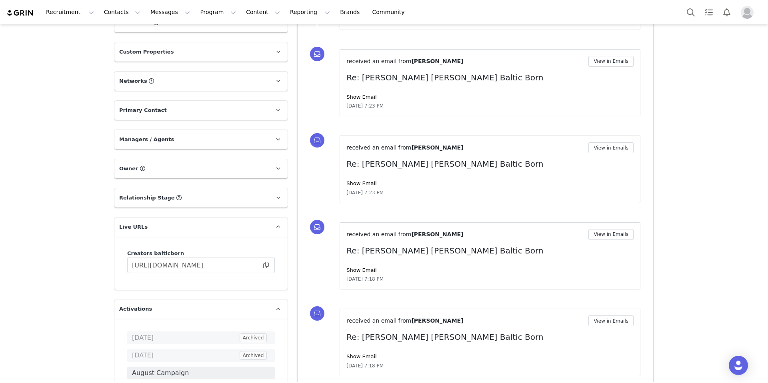
scroll to position [336, 0]
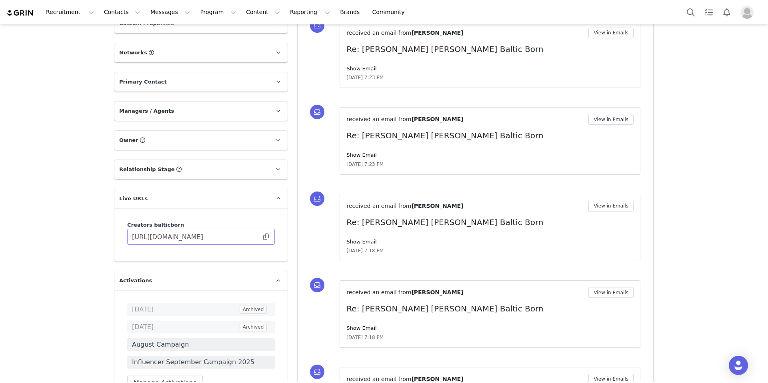
click at [264, 237] on span at bounding box center [266, 237] width 8 height 0
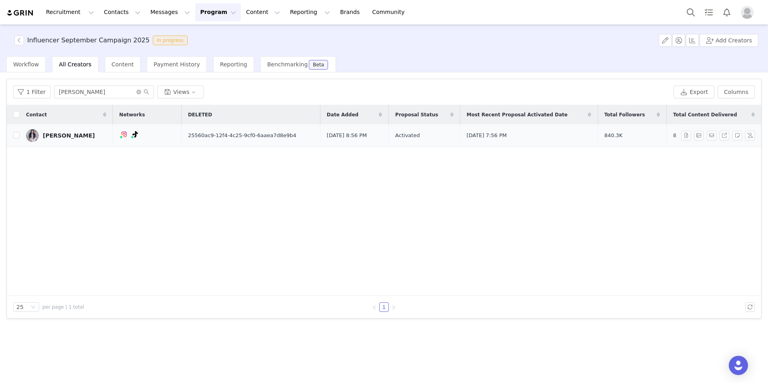
click at [61, 138] on div "[PERSON_NAME]" at bounding box center [69, 135] width 52 height 6
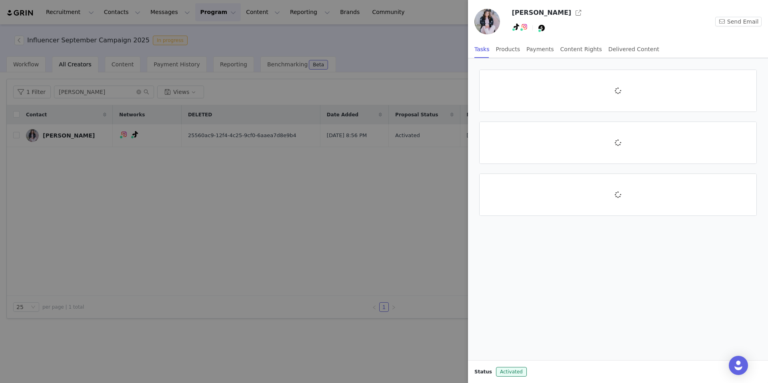
click at [61, 137] on div at bounding box center [384, 191] width 768 height 383
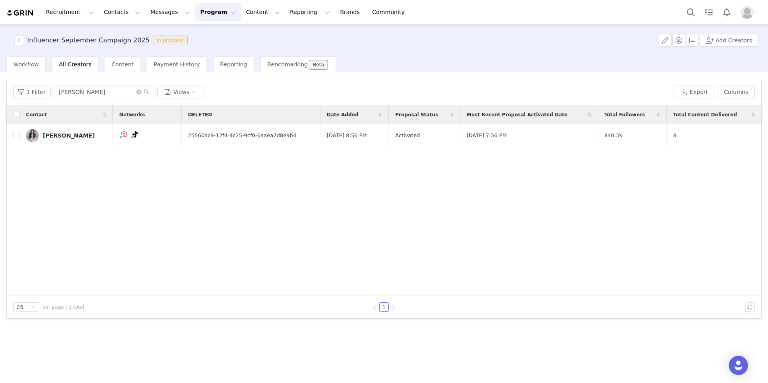
click at [62, 137] on div "[PERSON_NAME]" at bounding box center [69, 135] width 52 height 6
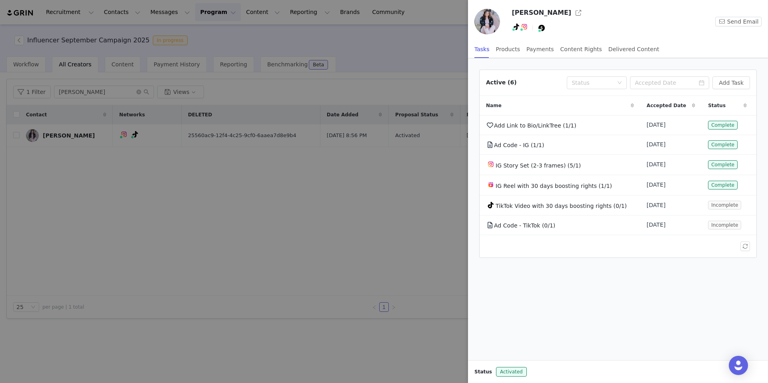
click at [199, 49] on div at bounding box center [384, 191] width 768 height 383
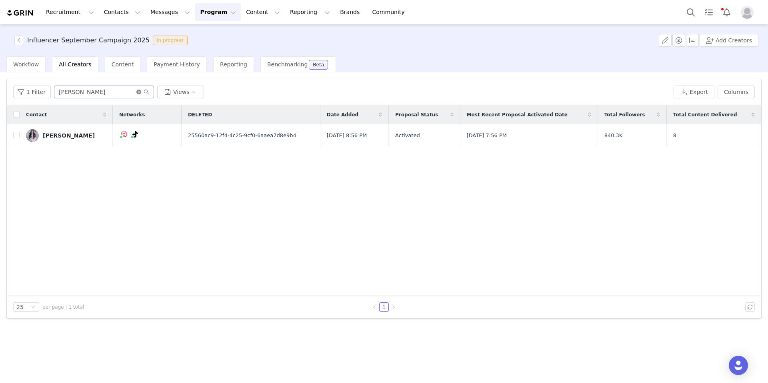
click at [139, 93] on icon "icon: close-circle" at bounding box center [138, 92] width 5 height 5
click at [102, 91] on input "text" at bounding box center [104, 92] width 100 height 13
type input "hay"
click at [68, 134] on div "[PERSON_NAME]" at bounding box center [69, 135] width 52 height 6
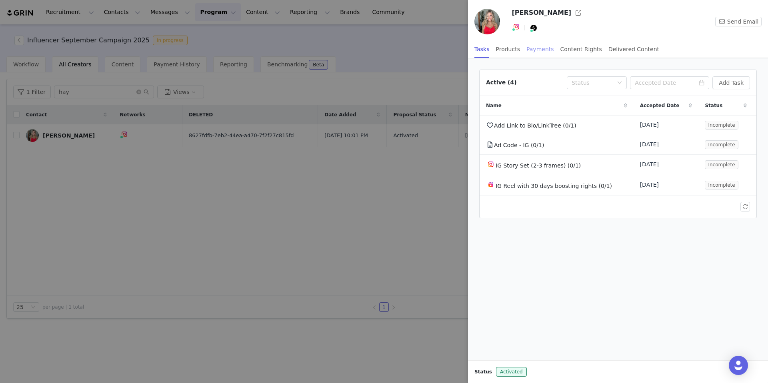
click at [535, 51] on div "Payments" at bounding box center [540, 49] width 28 height 18
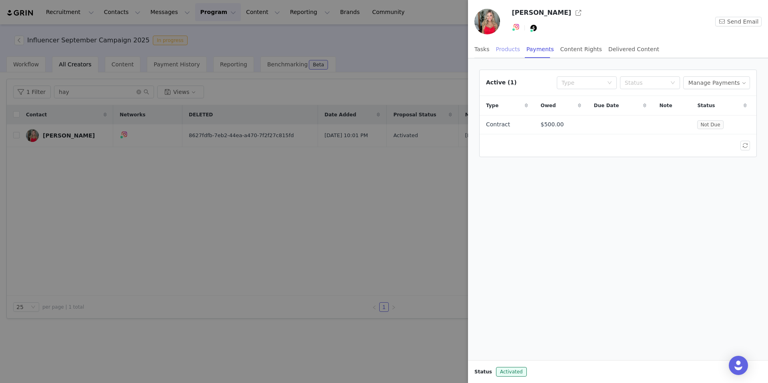
click at [509, 51] on div "Products" at bounding box center [508, 49] width 24 height 18
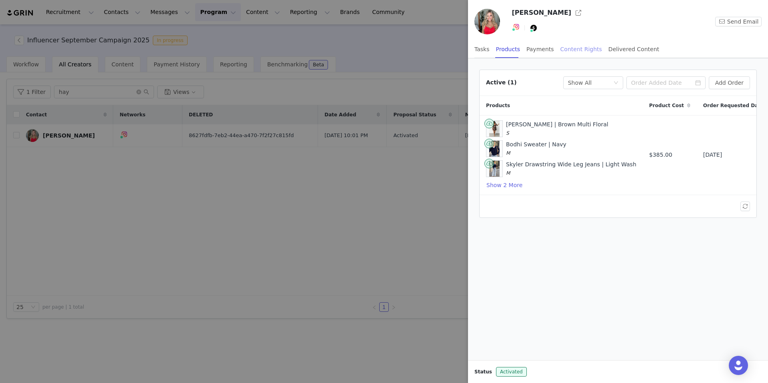
click at [569, 52] on div "Content Rights" at bounding box center [581, 49] width 42 height 18
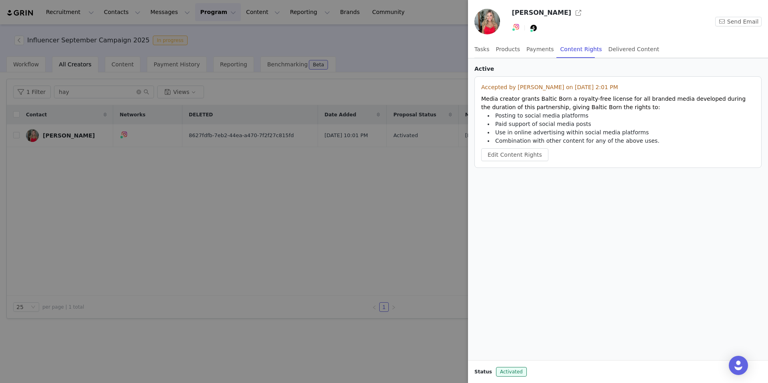
click at [416, 54] on div at bounding box center [384, 191] width 768 height 383
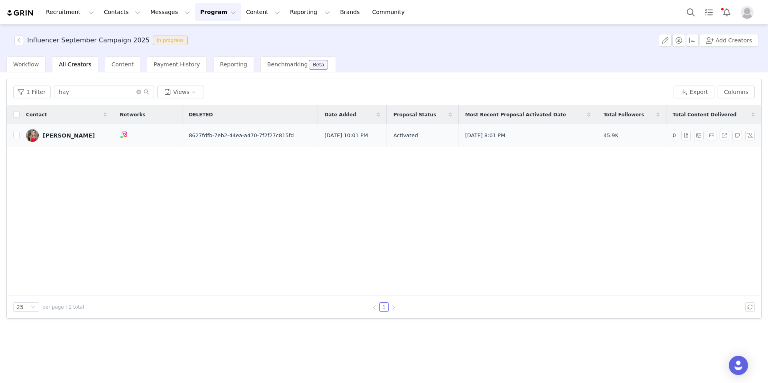
click at [73, 134] on div "[PERSON_NAME]" at bounding box center [69, 135] width 52 height 6
click at [60, 135] on div "[PERSON_NAME]" at bounding box center [69, 135] width 52 height 6
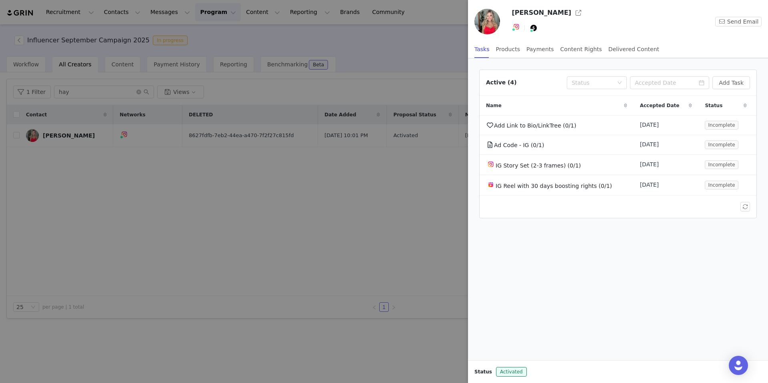
click at [283, 165] on div at bounding box center [384, 191] width 768 height 383
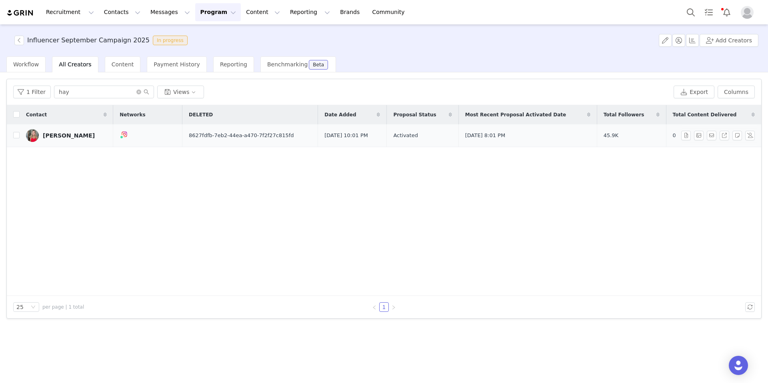
click at [53, 137] on div "[PERSON_NAME]" at bounding box center [69, 135] width 52 height 6
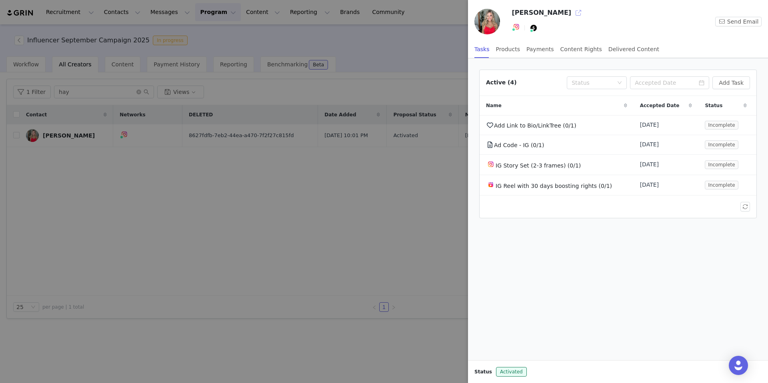
click at [572, 11] on button "button" at bounding box center [578, 12] width 13 height 13
click at [341, 47] on div at bounding box center [384, 191] width 768 height 383
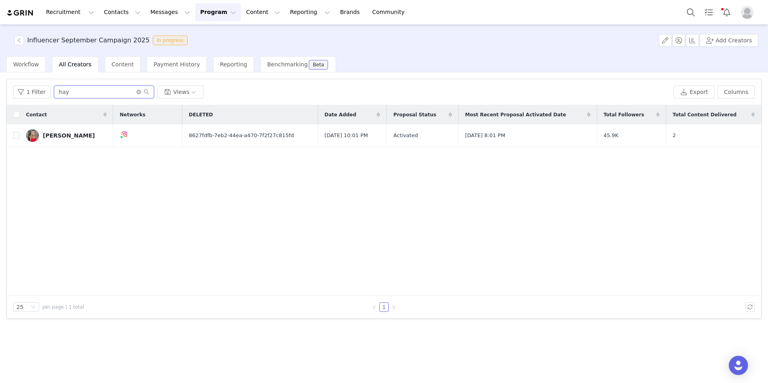
click at [134, 95] on input "hay" at bounding box center [104, 92] width 100 height 13
click at [136, 92] on icon "icon: close-circle" at bounding box center [138, 92] width 5 height 5
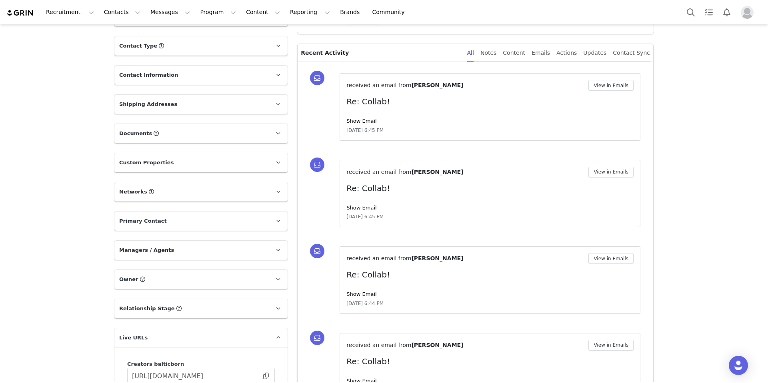
scroll to position [208, 0]
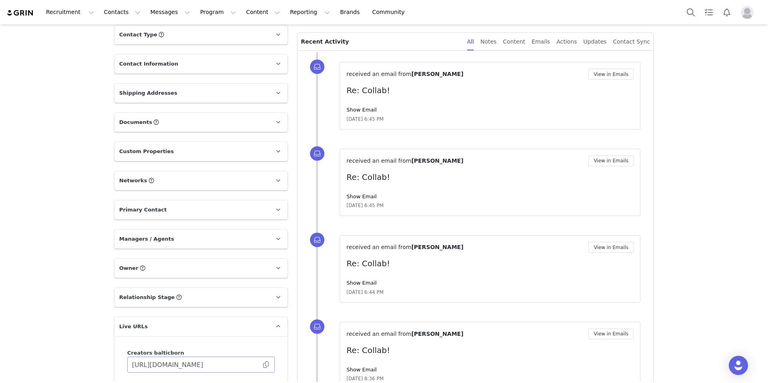
click at [262, 365] on span at bounding box center [266, 365] width 8 height 0
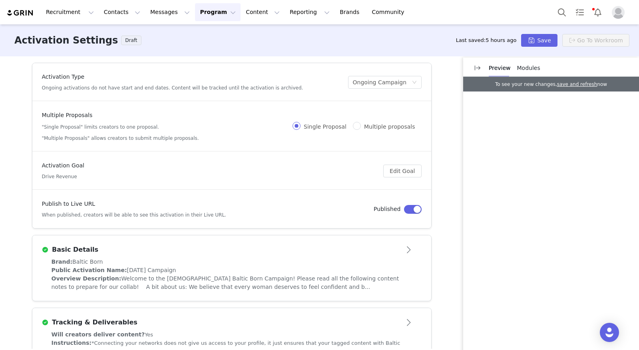
scroll to position [295, 0]
